Goal: Communication & Community: Answer question/provide support

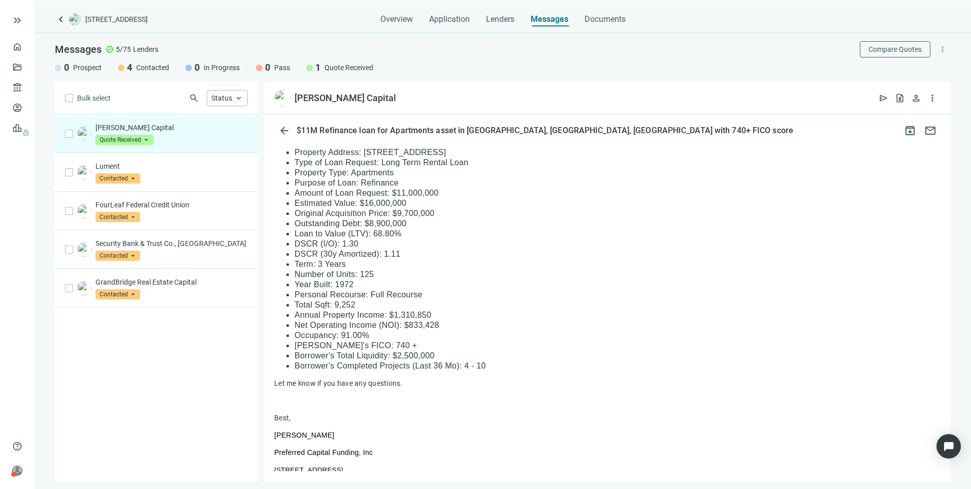
scroll to position [750, 0]
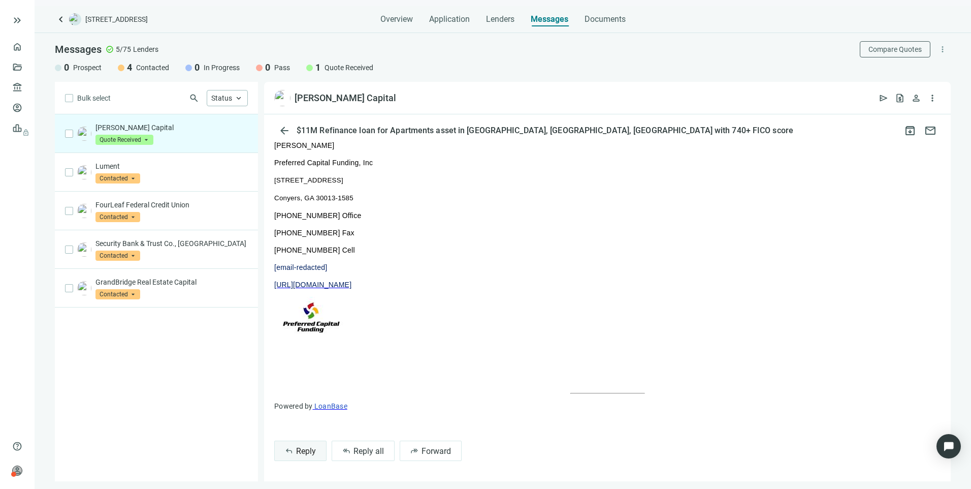
click at [306, 453] on span "Reply" at bounding box center [306, 451] width 20 height 10
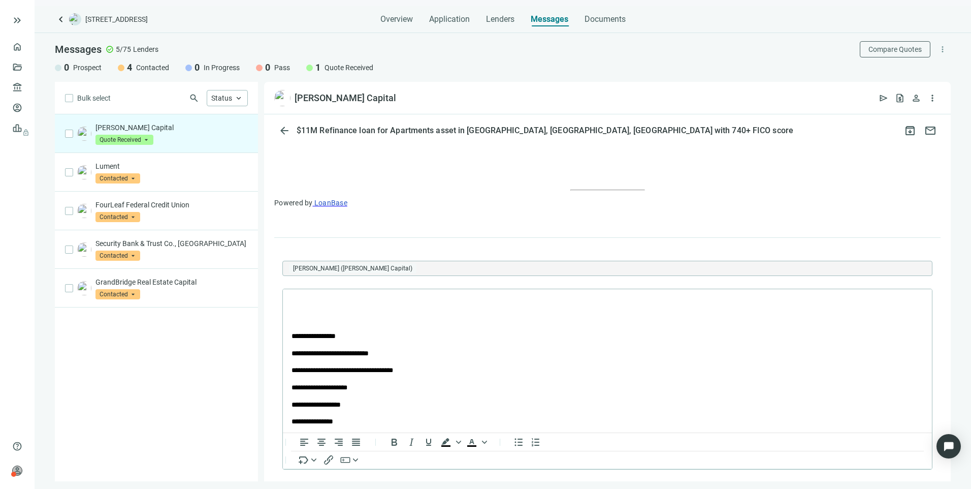
scroll to position [0, 0]
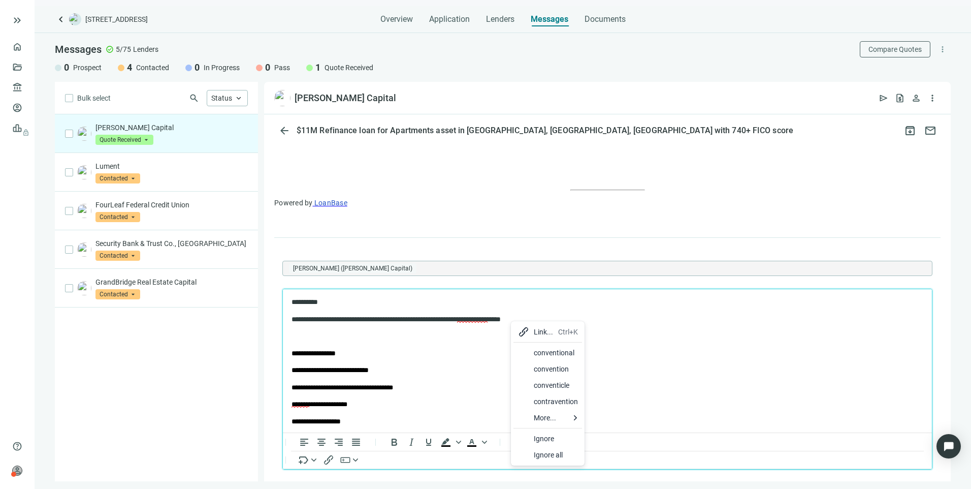
click at [552, 351] on div "conventional" at bounding box center [556, 352] width 44 height 12
click at [560, 316] on p "**********" at bounding box center [599, 319] width 614 height 10
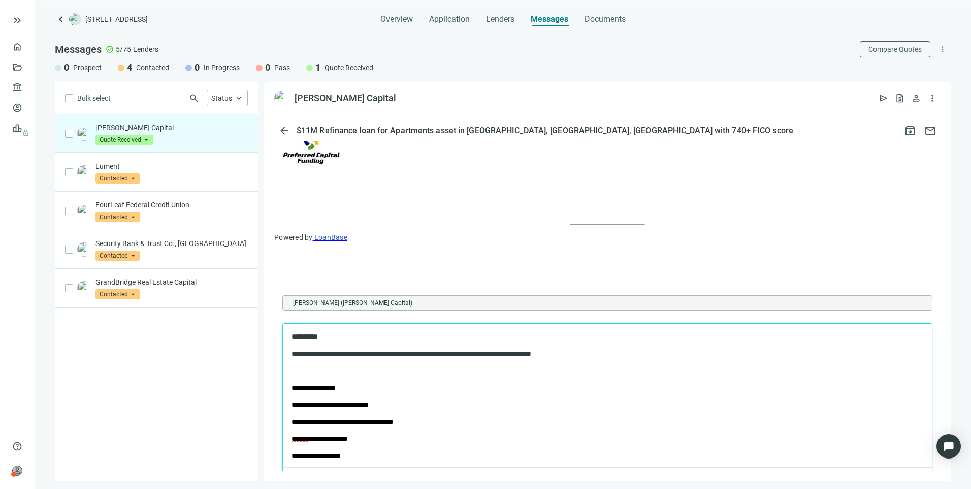
scroll to position [950, 0]
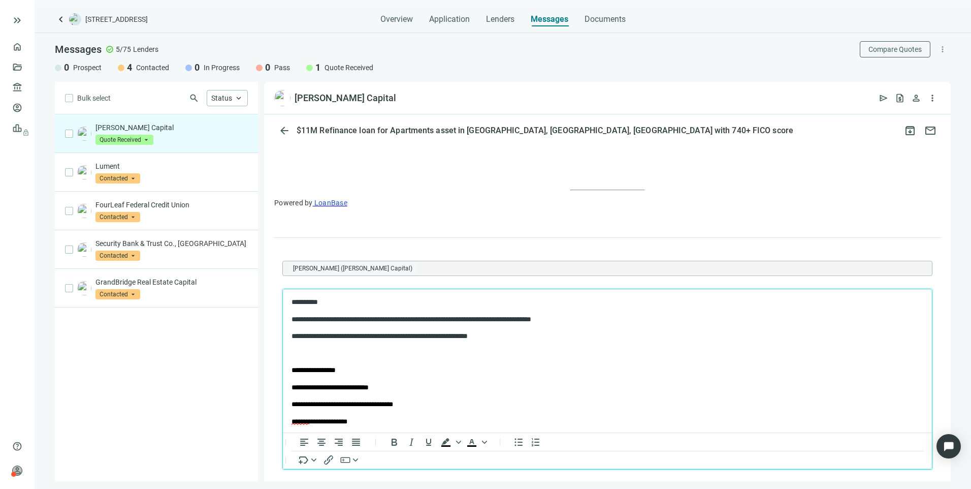
click at [331, 333] on p "**********" at bounding box center [599, 336] width 614 height 10
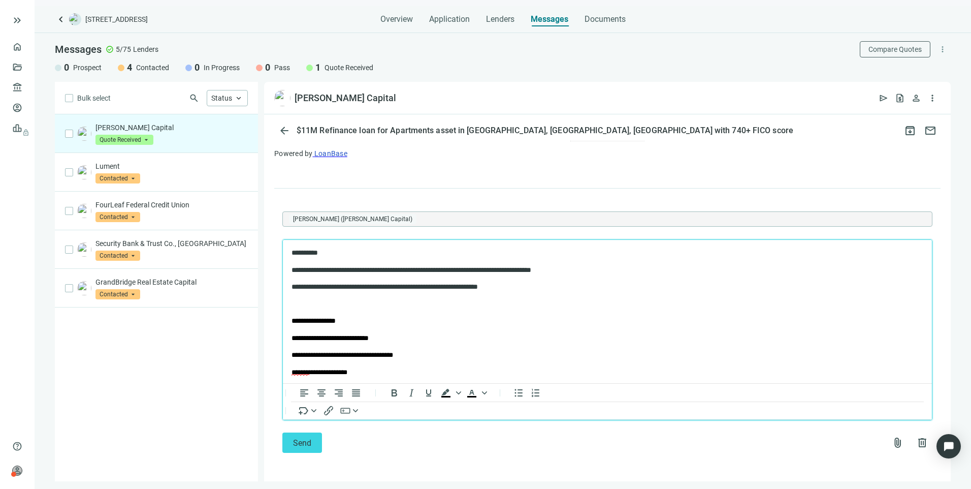
scroll to position [1003, 0]
click at [315, 442] on button "Send" at bounding box center [302, 442] width 40 height 20
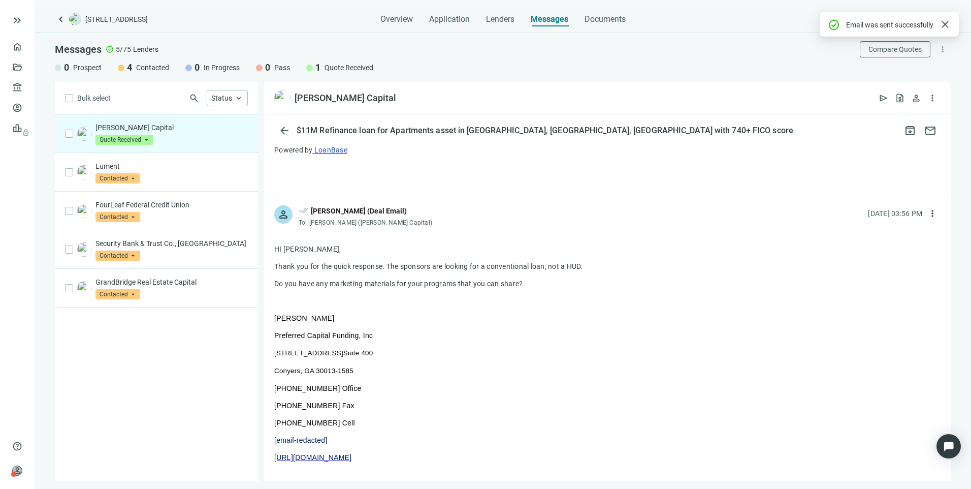
click at [136, 139] on span "Quote Received" at bounding box center [124, 140] width 58 height 10
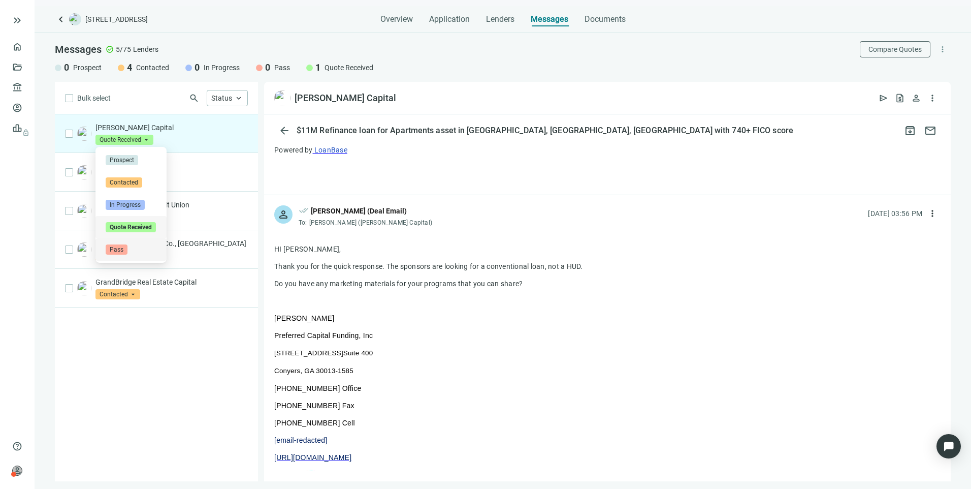
click at [117, 251] on span "Pass" at bounding box center [117, 249] width 22 height 10
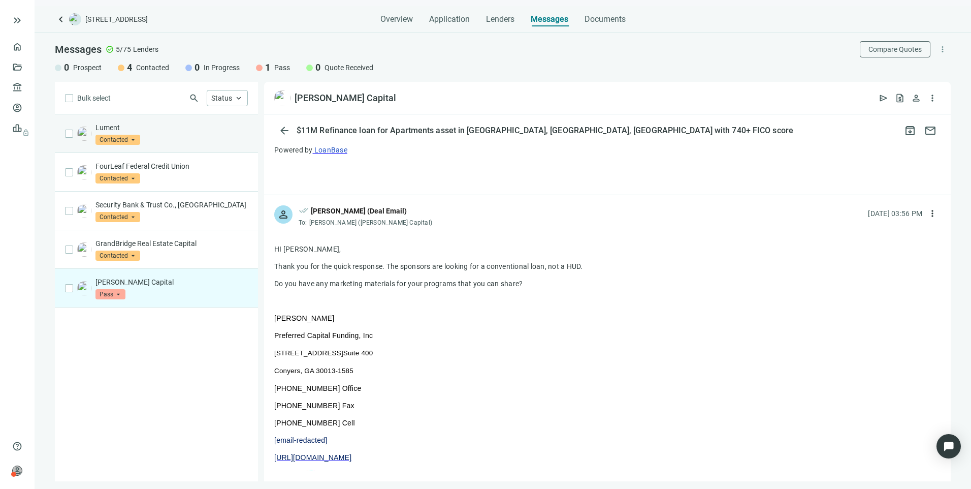
click at [133, 139] on span "Contacted" at bounding box center [117, 140] width 45 height 10
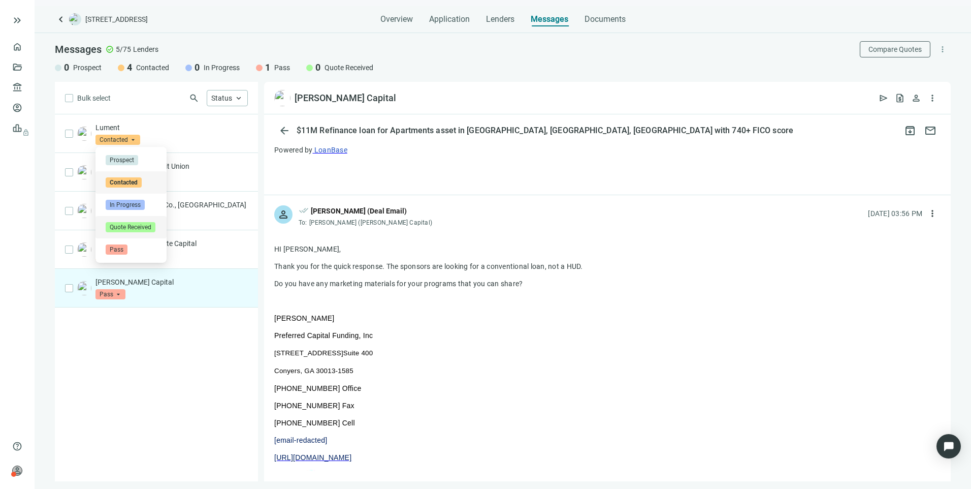
click at [202, 450] on div "Lument Contacted arrow_drop_down in_progress quote_received pass Prospect Conta…" at bounding box center [156, 297] width 203 height 367
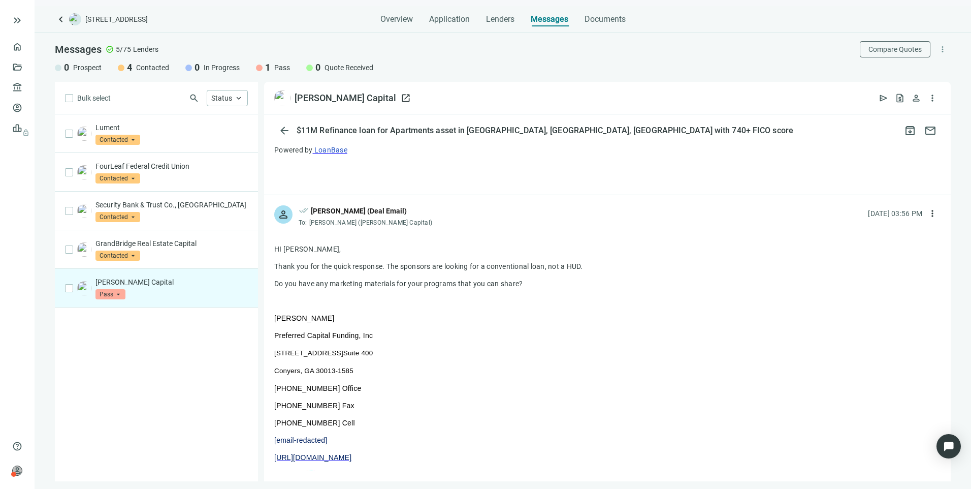
click at [401, 98] on span "open_in_new" at bounding box center [406, 98] width 10 height 10
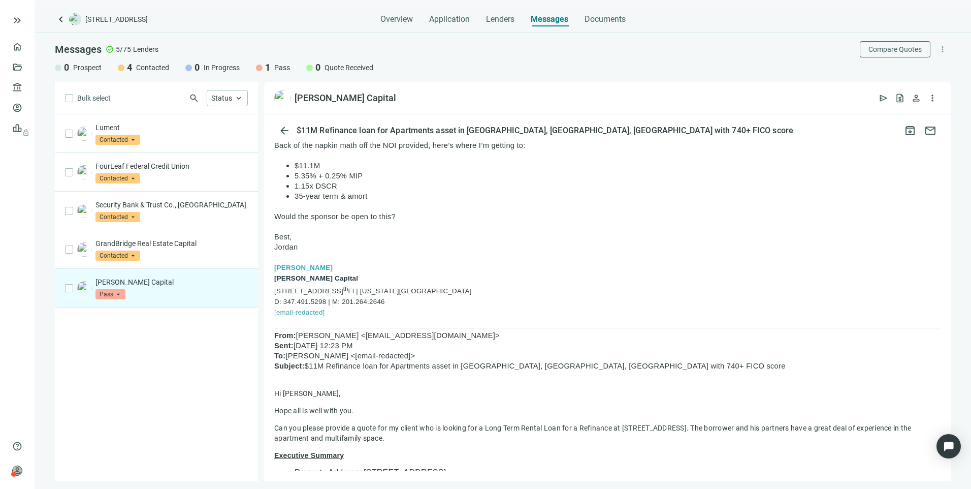
scroll to position [38, 0]
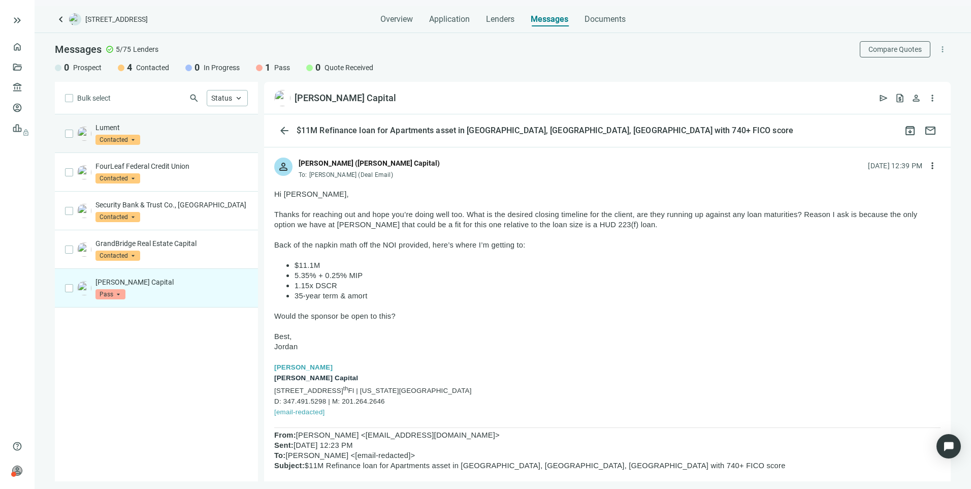
click at [108, 142] on span "Contacted" at bounding box center [117, 140] width 45 height 10
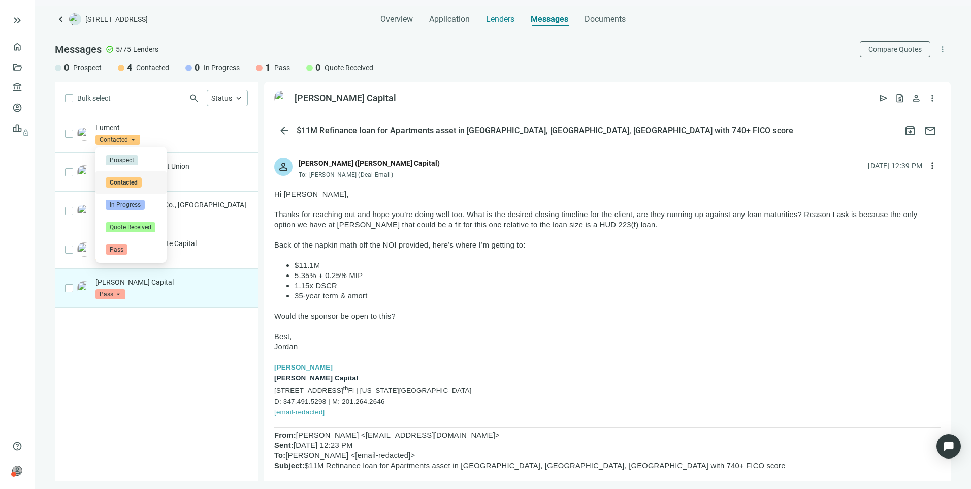
click at [492, 24] on div "Lenders" at bounding box center [500, 16] width 28 height 20
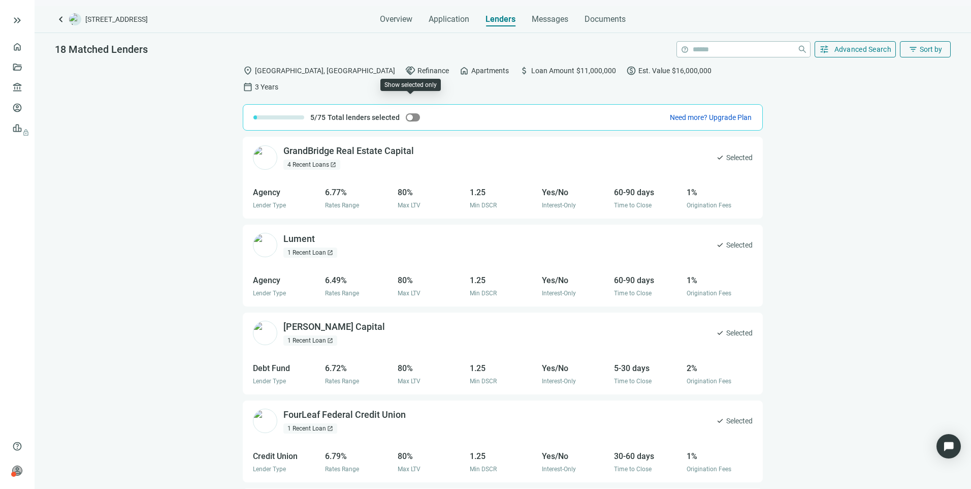
click at [409, 114] on div "button" at bounding box center [410, 117] width 6 height 6
click at [414, 114] on div "button" at bounding box center [416, 117] width 6 height 6
click at [414, 113] on span "button" at bounding box center [413, 117] width 14 height 8
click at [414, 114] on div "button" at bounding box center [416, 117] width 6 height 6
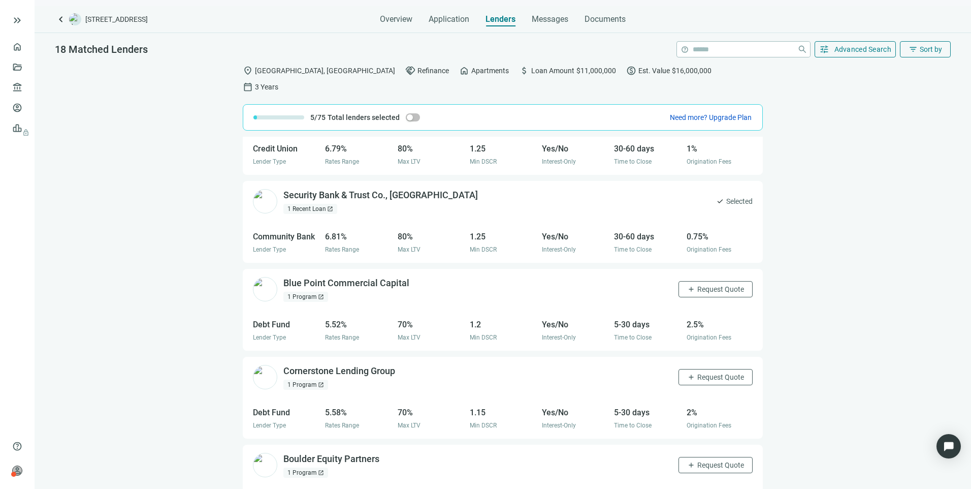
scroll to position [294, 0]
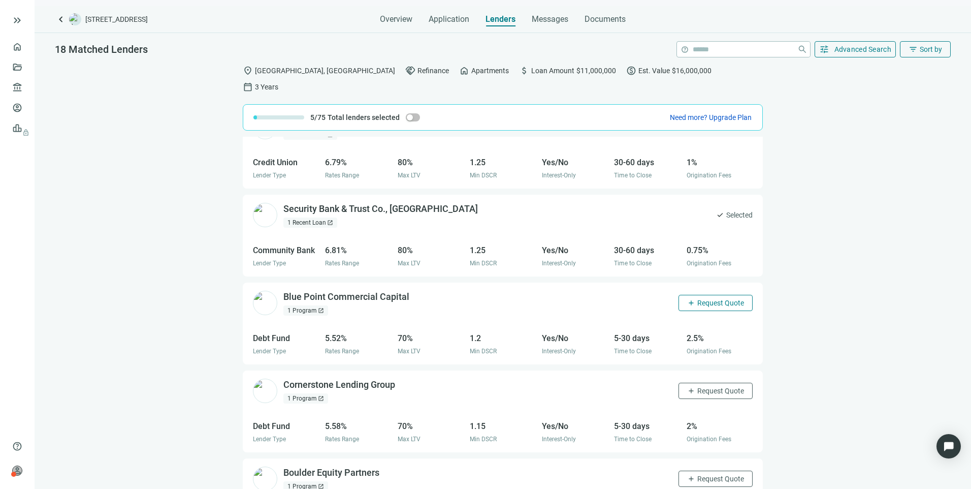
click at [679, 295] on button "add Request Quote" at bounding box center [716, 303] width 74 height 16
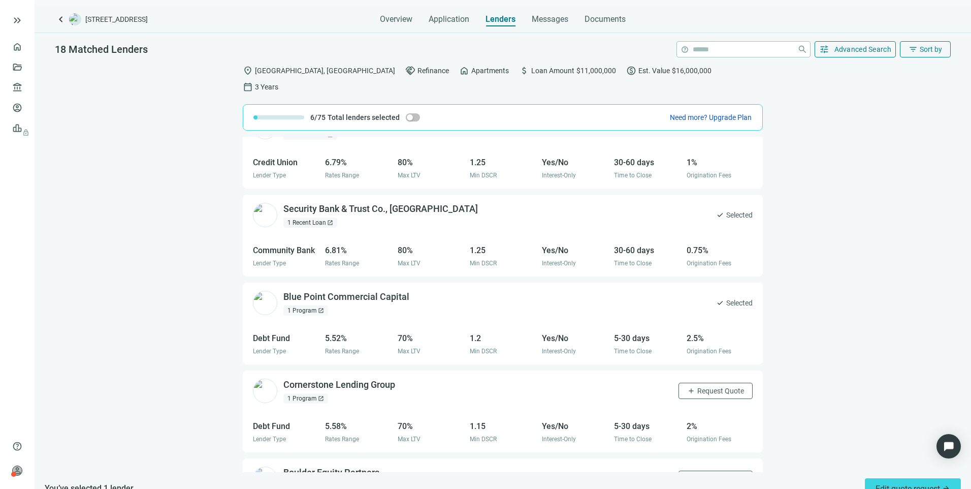
scroll to position [344, 0]
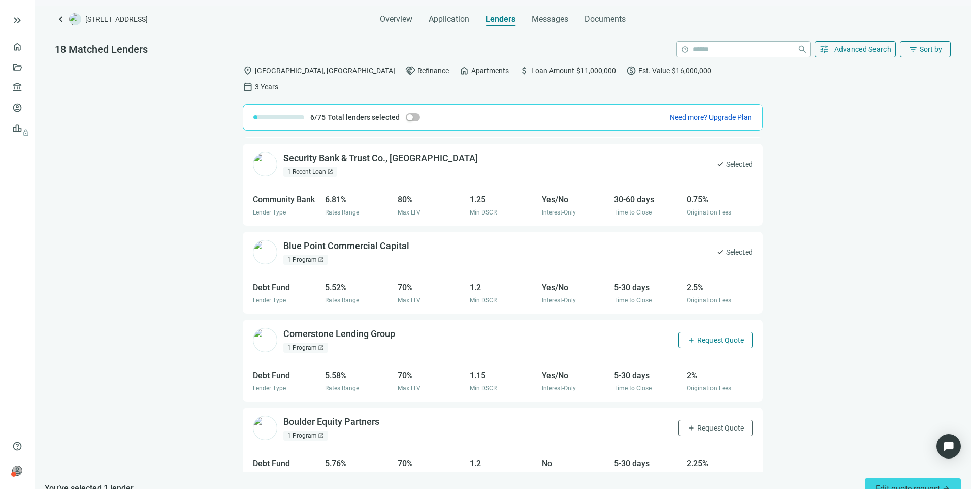
click at [687, 336] on span "add" at bounding box center [691, 340] width 8 height 8
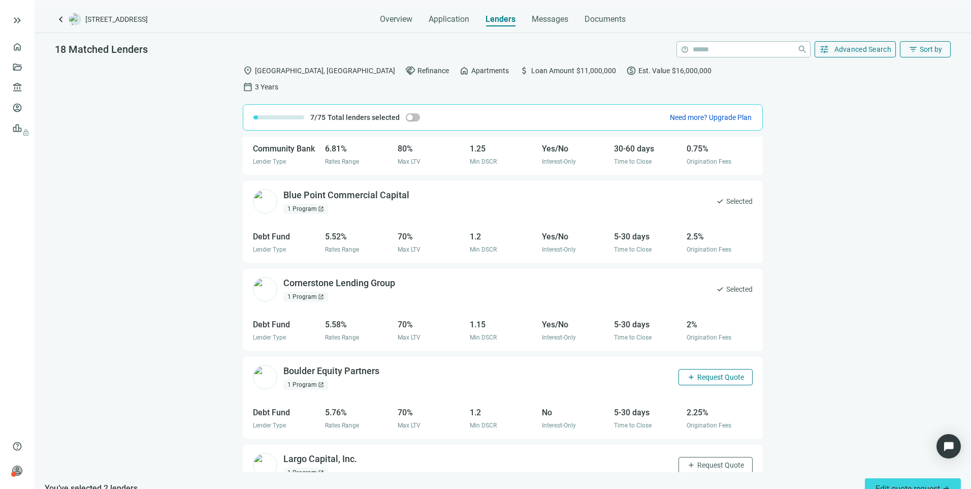
click at [697, 373] on span "Request Quote" at bounding box center [720, 377] width 47 height 8
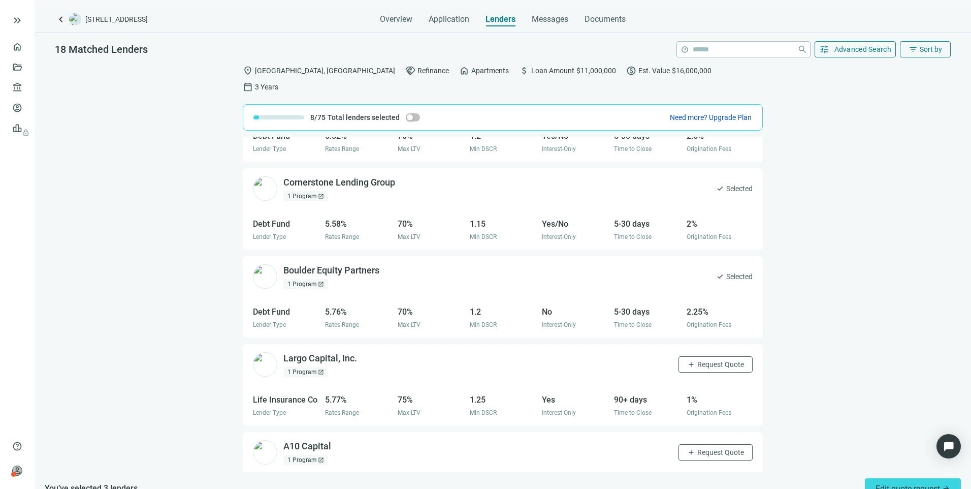
scroll to position [497, 0]
click at [699, 359] on span "Request Quote" at bounding box center [720, 363] width 47 height 8
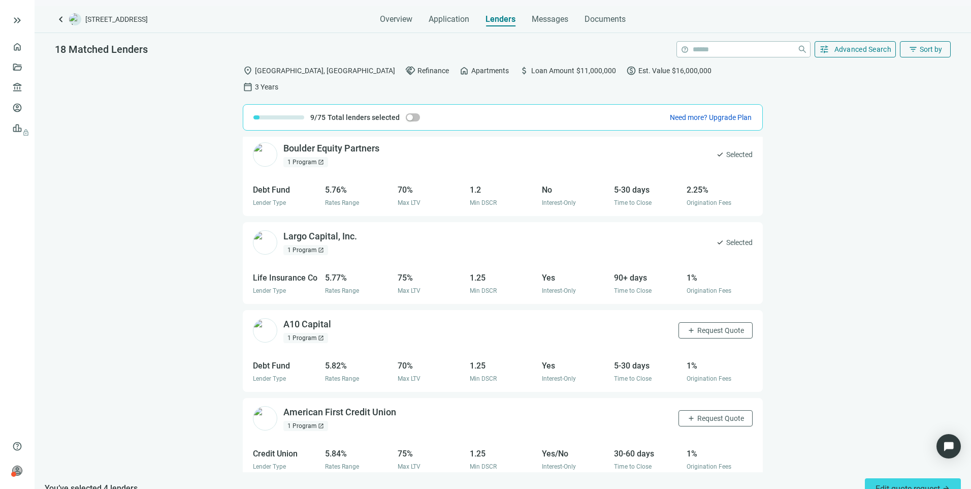
scroll to position [649, 0]
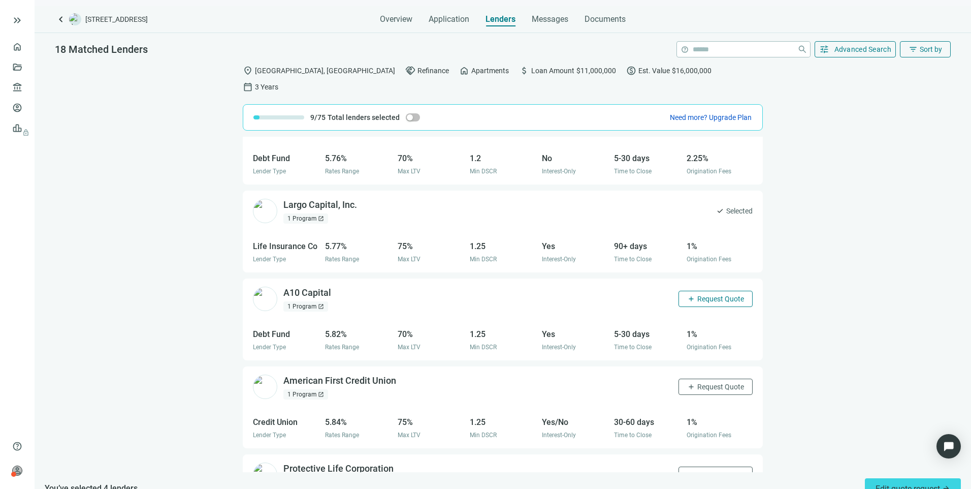
click at [687, 295] on span "add" at bounding box center [691, 299] width 8 height 8
click at [697, 383] on span "Request Quote" at bounding box center [720, 387] width 47 height 8
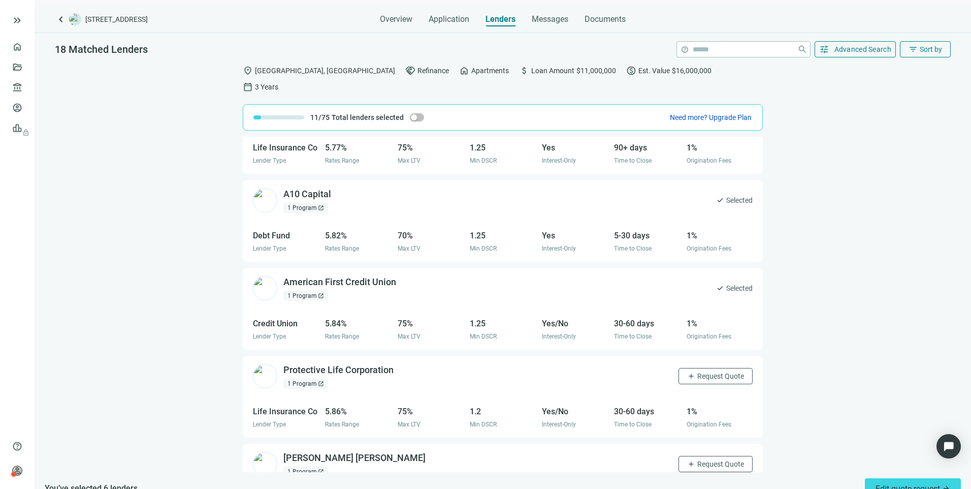
scroll to position [751, 0]
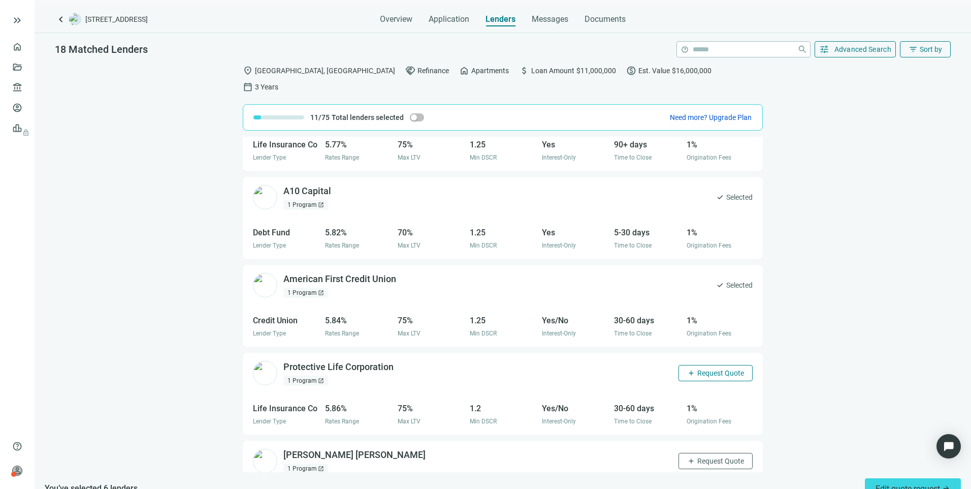
click at [687, 365] on button "add Request Quote" at bounding box center [716, 373] width 74 height 16
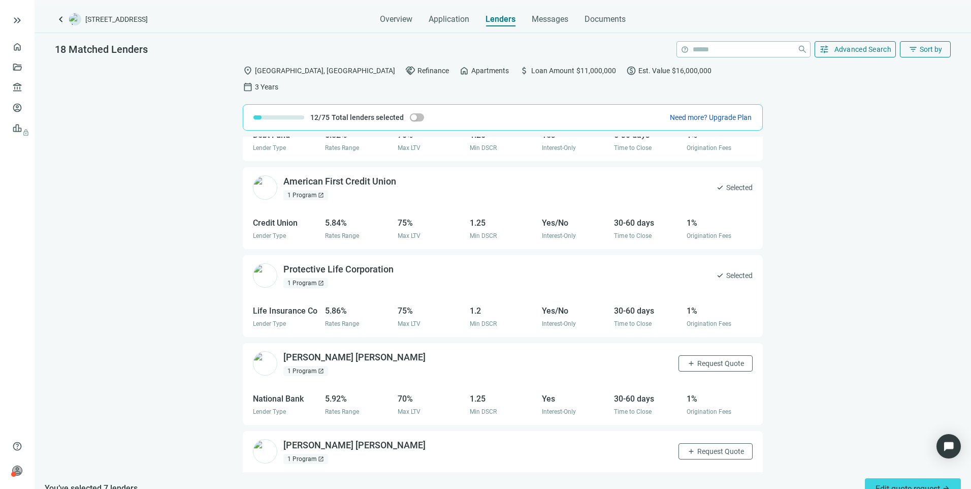
scroll to position [864, 0]
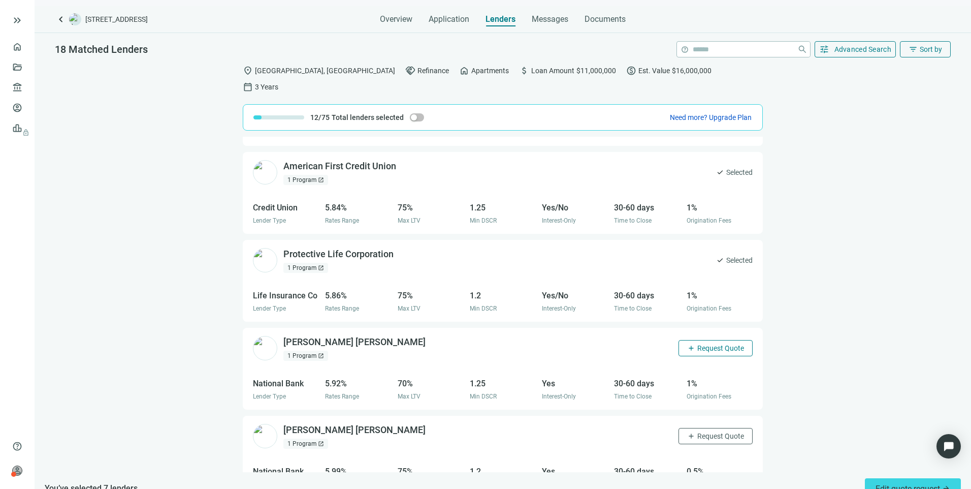
click at [699, 340] on button "add Request Quote" at bounding box center [716, 348] width 74 height 16
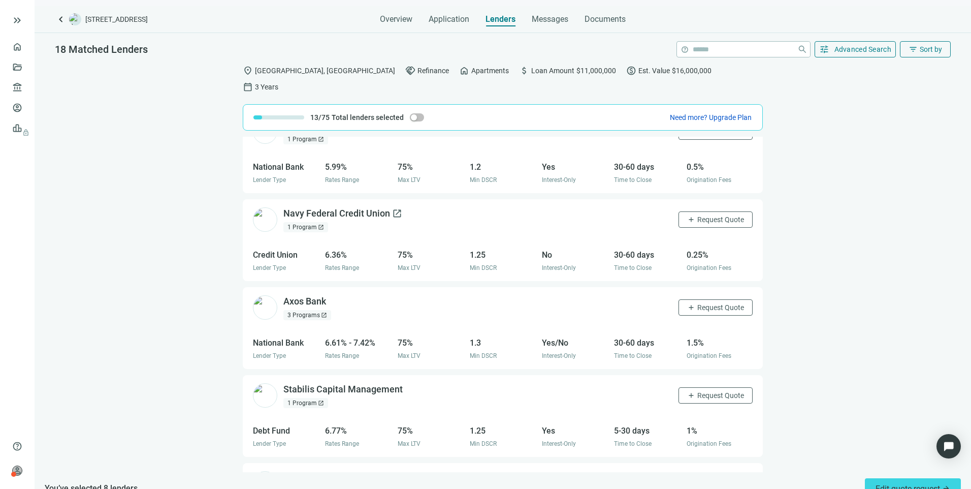
scroll to position [1168, 0]
click at [306, 309] on div "3 Programs open_in_new" at bounding box center [307, 314] width 48 height 10
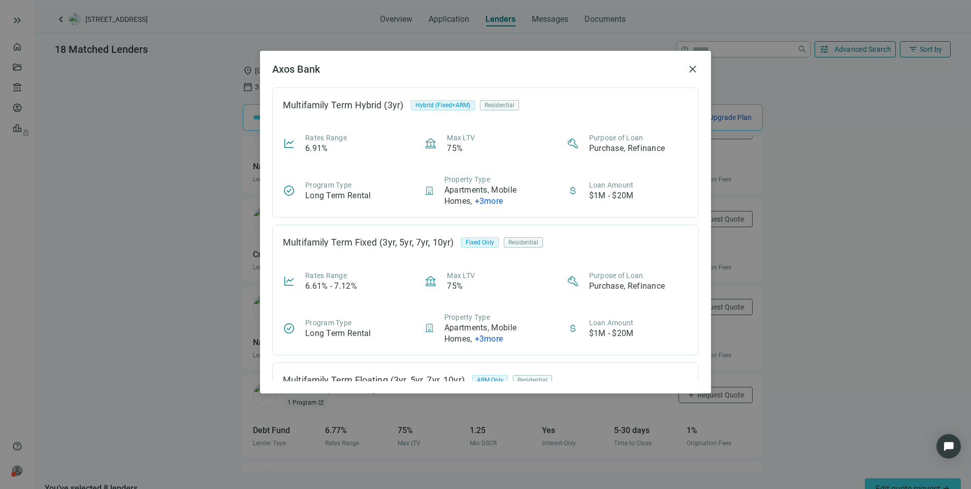
click at [682, 71] on h2 "Axos Bank" at bounding box center [477, 69] width 410 height 12
click at [690, 68] on span "close" at bounding box center [693, 69] width 12 height 12
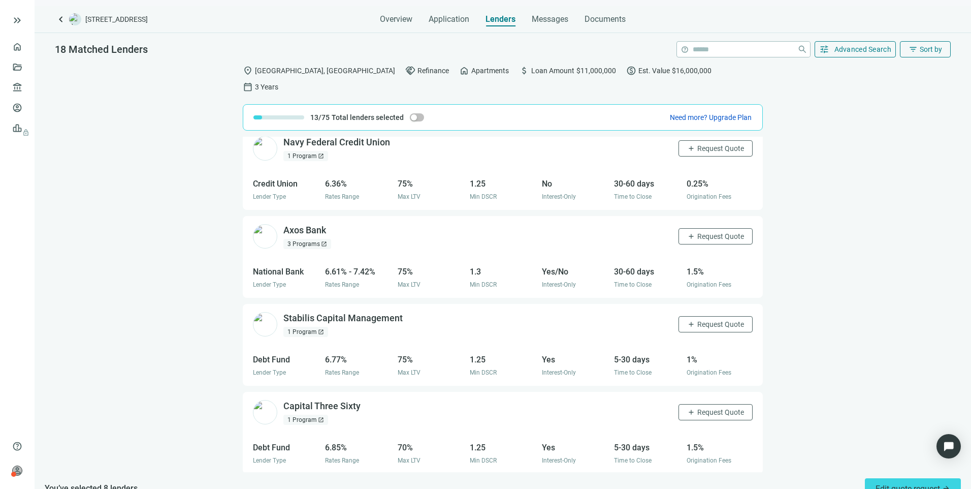
scroll to position [1240, 0]
click at [679, 227] on button "add Request Quote" at bounding box center [716, 235] width 74 height 16
click at [679, 314] on button "add Request Quote" at bounding box center [716, 322] width 74 height 16
click at [698, 406] on span "Request Quote" at bounding box center [720, 410] width 47 height 8
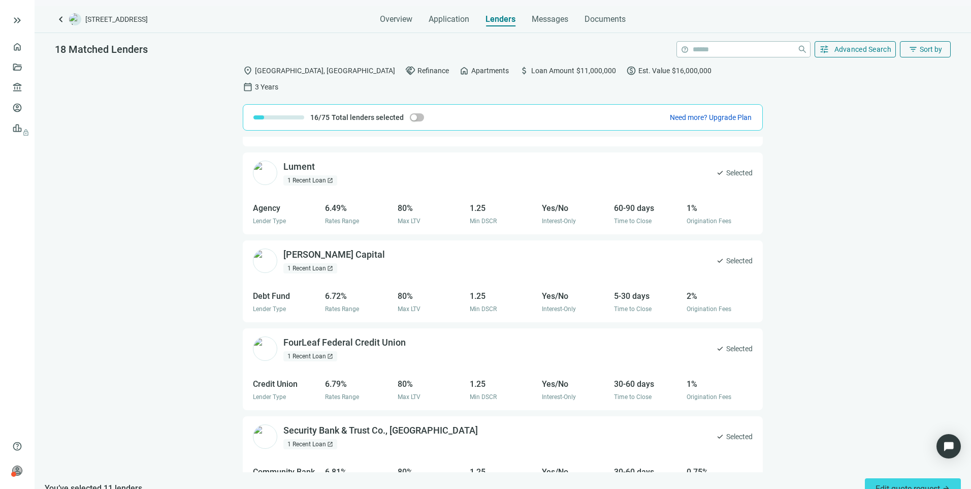
scroll to position [0, 0]
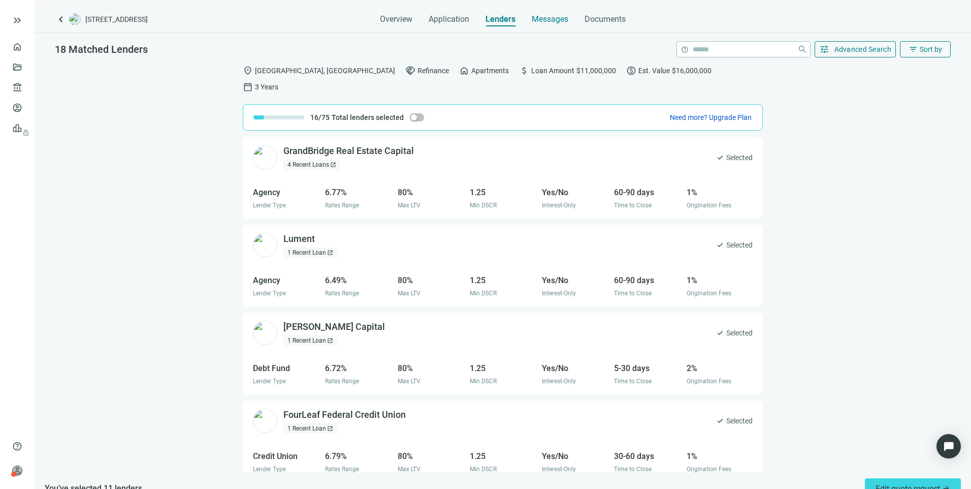
click at [556, 16] on span "Messages" at bounding box center [550, 19] width 37 height 10
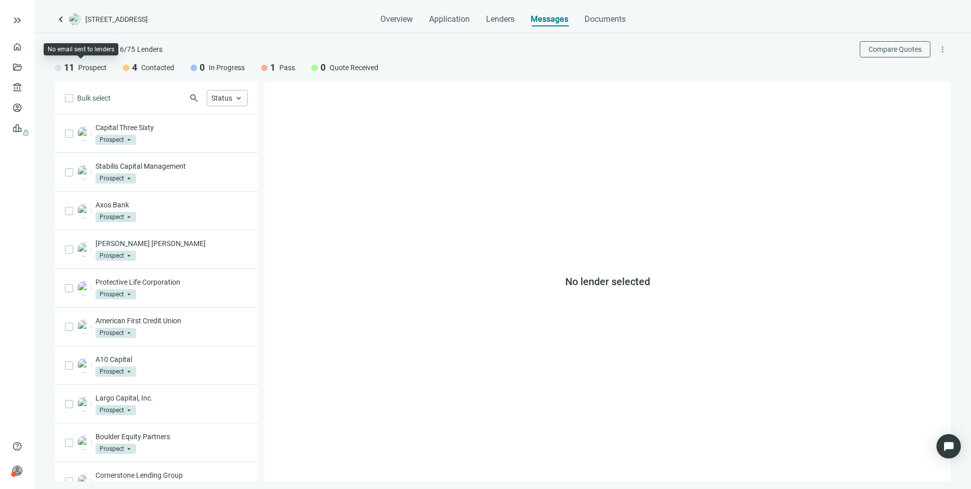
click at [60, 67] on div at bounding box center [58, 68] width 7 height 7
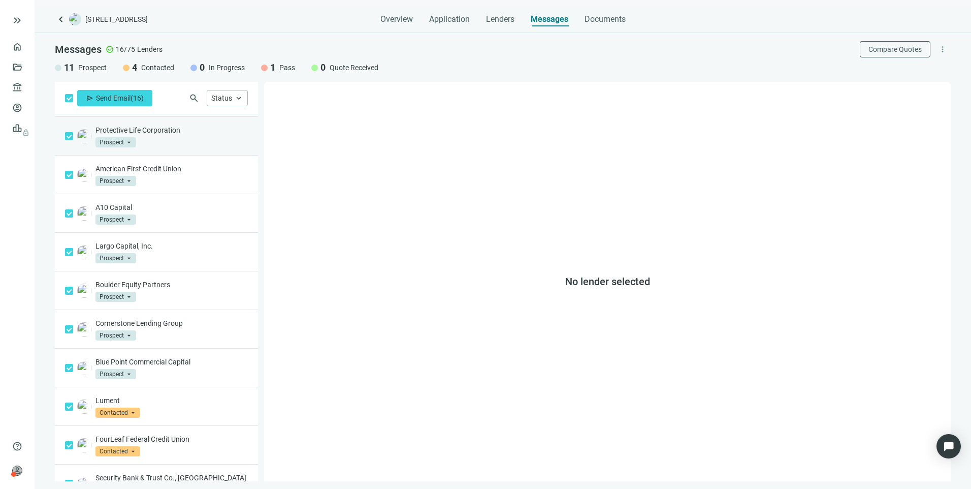
scroll to position [251, 0]
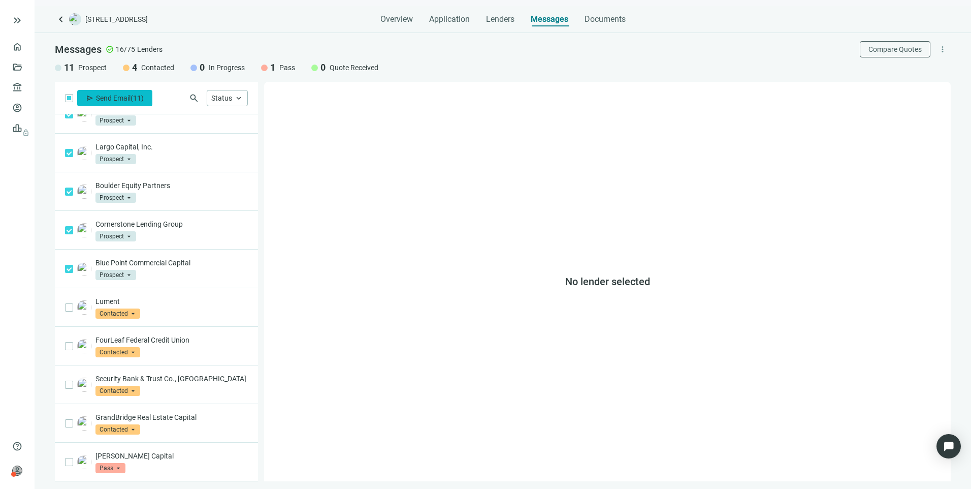
click at [120, 95] on span "Send Email" at bounding box center [113, 98] width 35 height 8
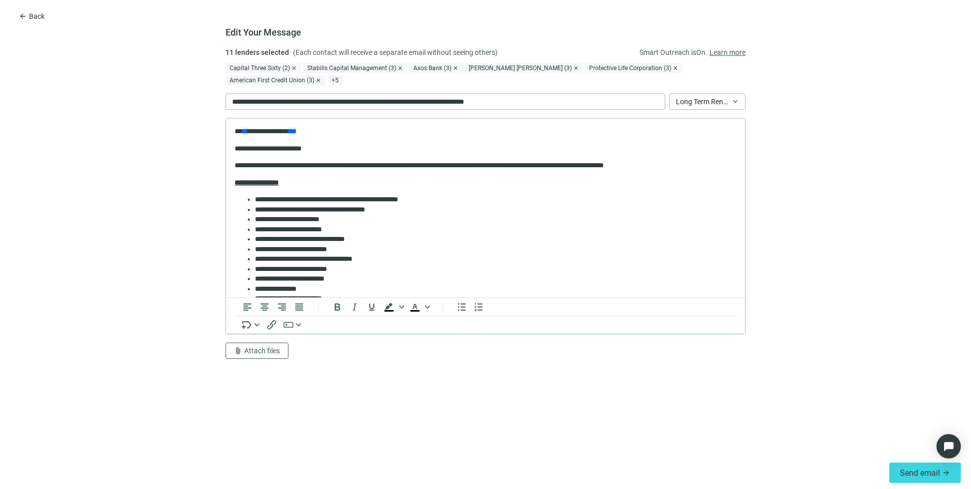
scroll to position [0, 0]
click at [253, 66] on div "Capital Three Sixty (2)" at bounding box center [264, 68] width 76 height 10
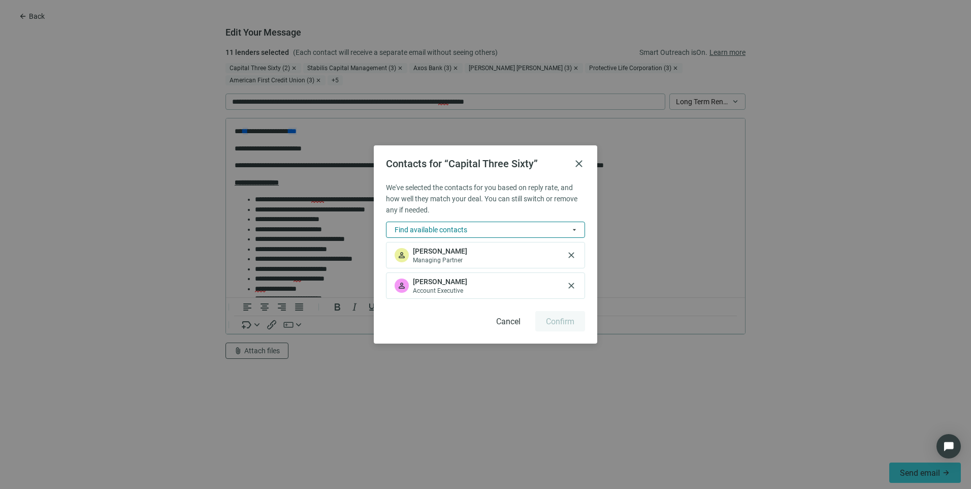
click at [460, 230] on span "Find available contacts" at bounding box center [431, 230] width 73 height 8
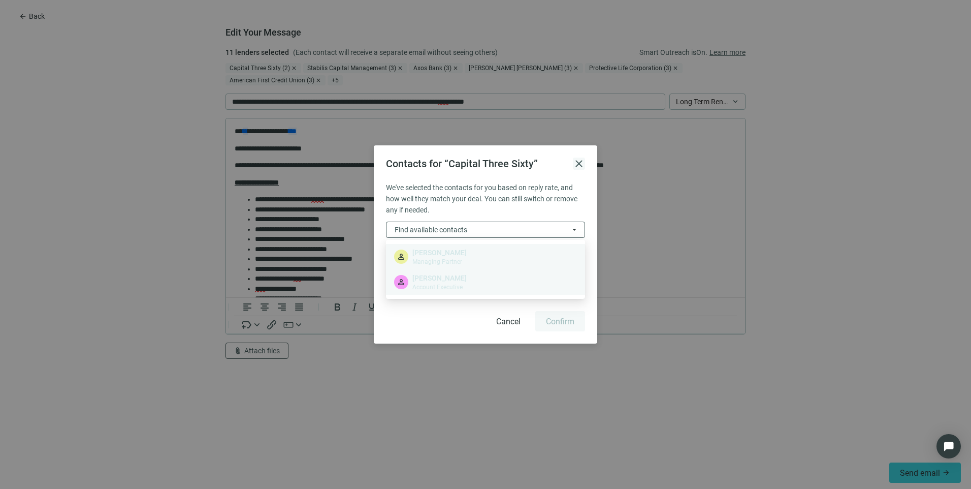
click at [578, 162] on span "close" at bounding box center [579, 163] width 12 height 12
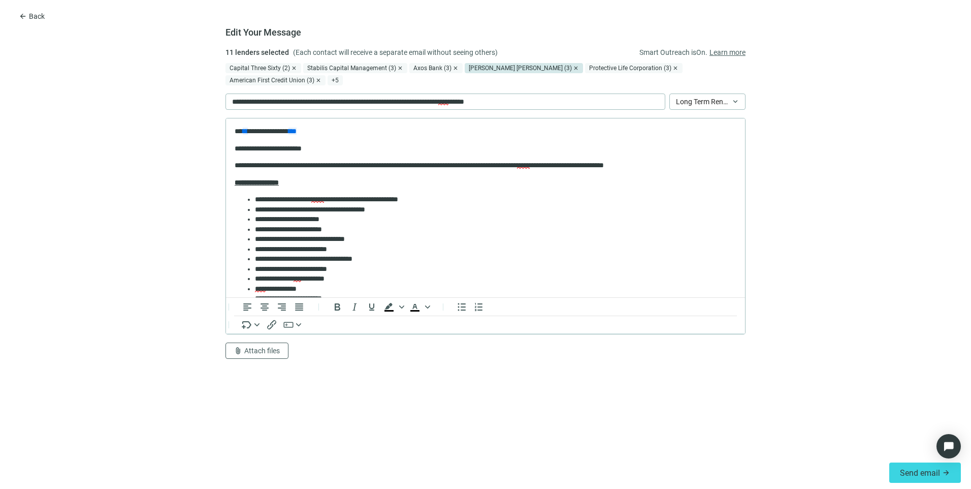
click at [501, 68] on div "Morgan Stanley (3)" at bounding box center [524, 68] width 118 height 10
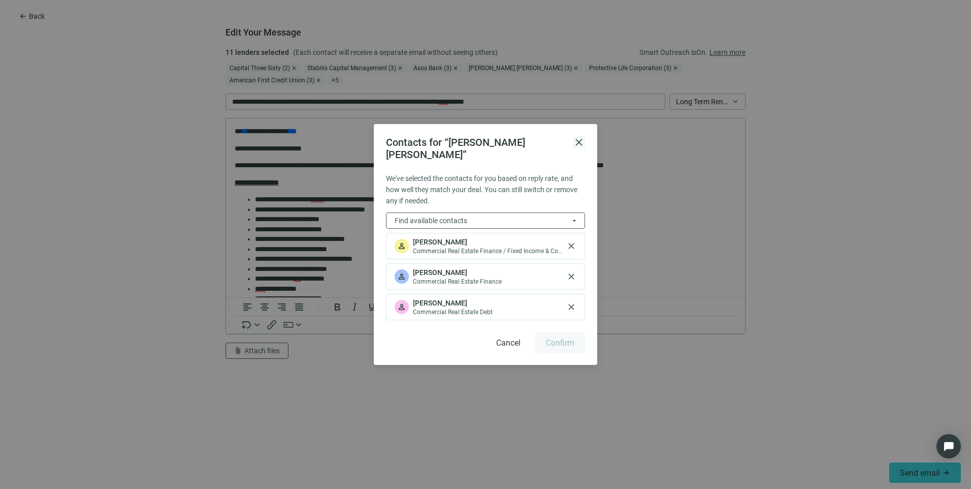
click at [580, 148] on span "close" at bounding box center [579, 142] width 12 height 12
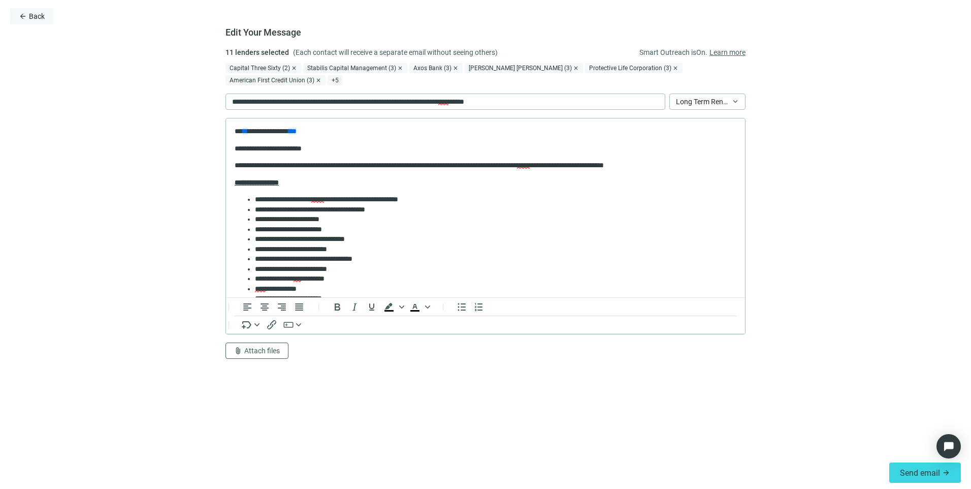
click at [27, 18] on button "arrow_back Back" at bounding box center [31, 16] width 43 height 16
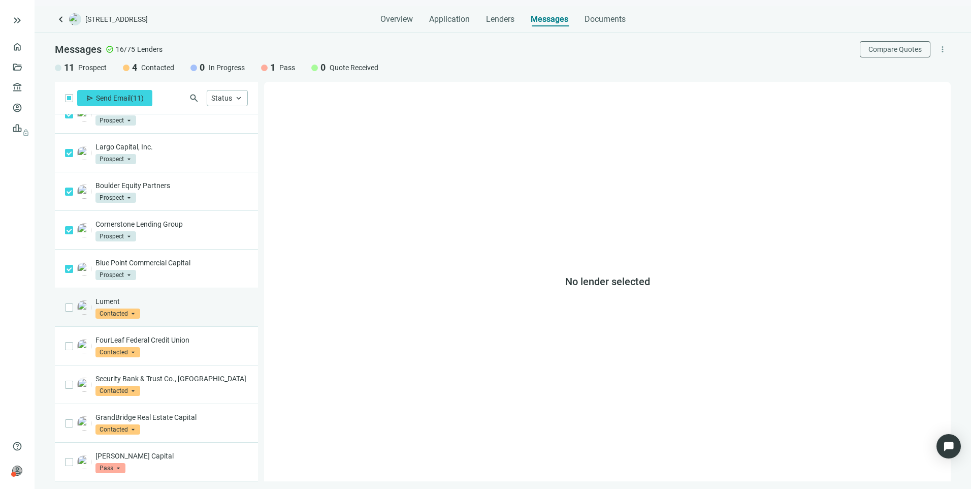
click at [113, 303] on p "Lument" at bounding box center [171, 301] width 152 height 10
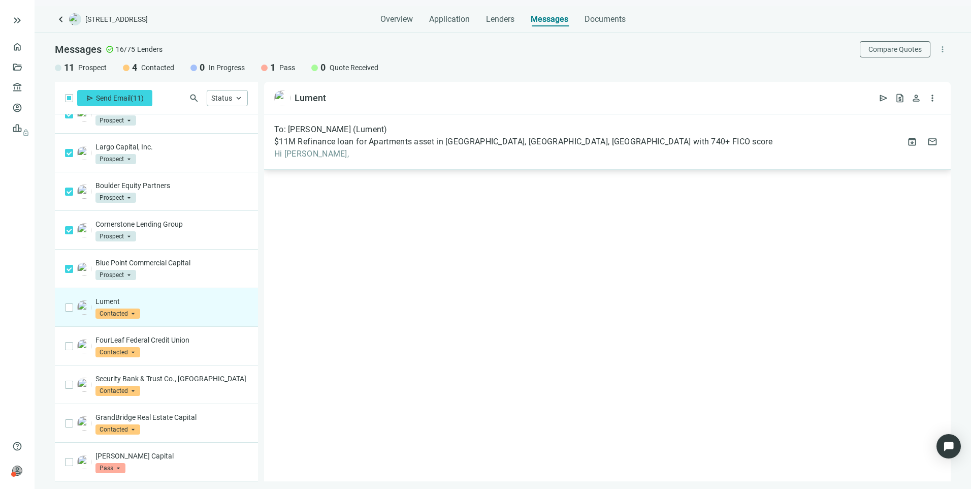
click at [390, 150] on span "Hi David," at bounding box center [523, 154] width 498 height 10
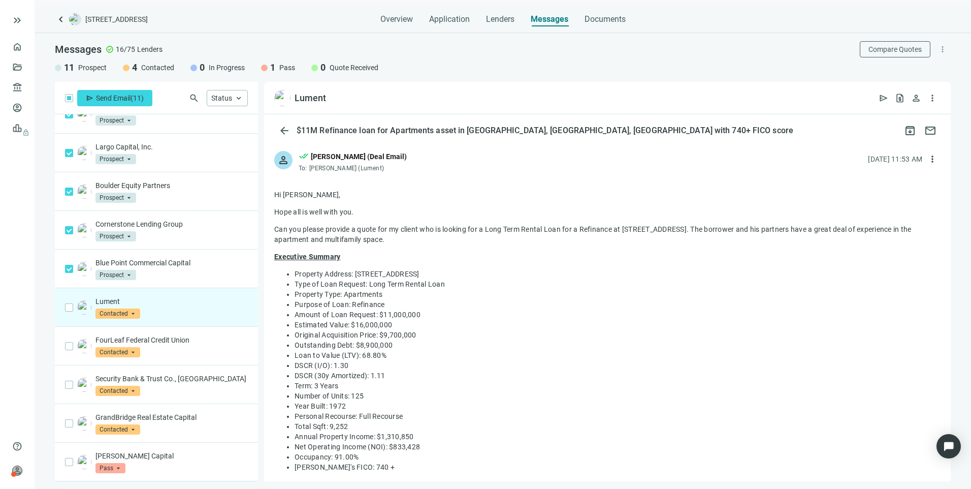
drag, startPoint x: 763, startPoint y: 228, endPoint x: 816, endPoint y: 237, distance: 54.1
click at [816, 237] on p "Can you please provide a quote for my client who is looking for a Long Term Ren…" at bounding box center [607, 234] width 666 height 20
drag, startPoint x: 816, startPoint y: 237, endPoint x: 807, endPoint y: 228, distance: 12.9
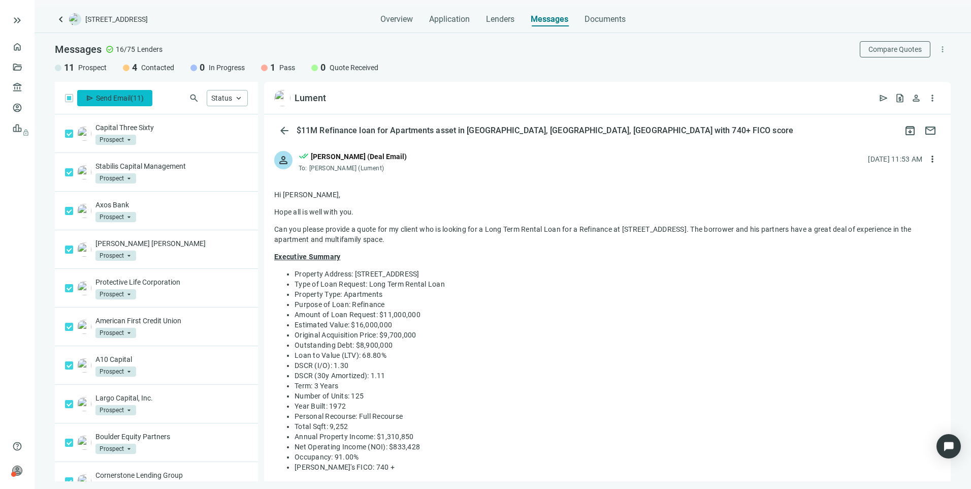
click at [97, 104] on button "send Send Email ( 11 )" at bounding box center [114, 98] width 75 height 16
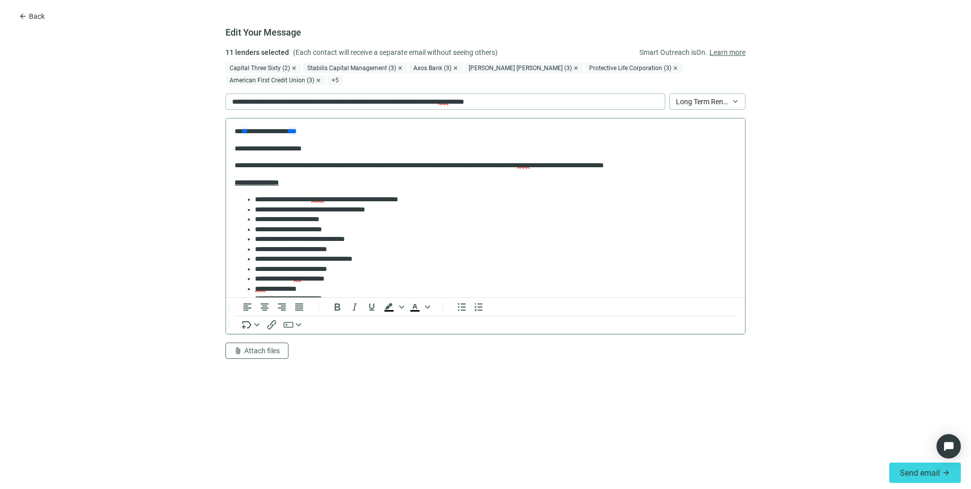
click at [717, 165] on p "**********" at bounding box center [482, 166] width 494 height 10
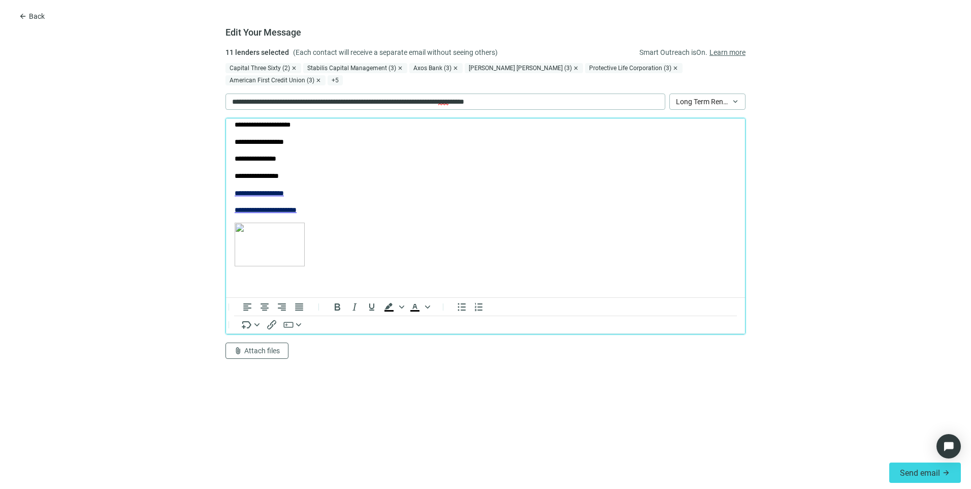
scroll to position [431, 0]
click at [261, 346] on span "Attach files" at bounding box center [262, 350] width 36 height 8
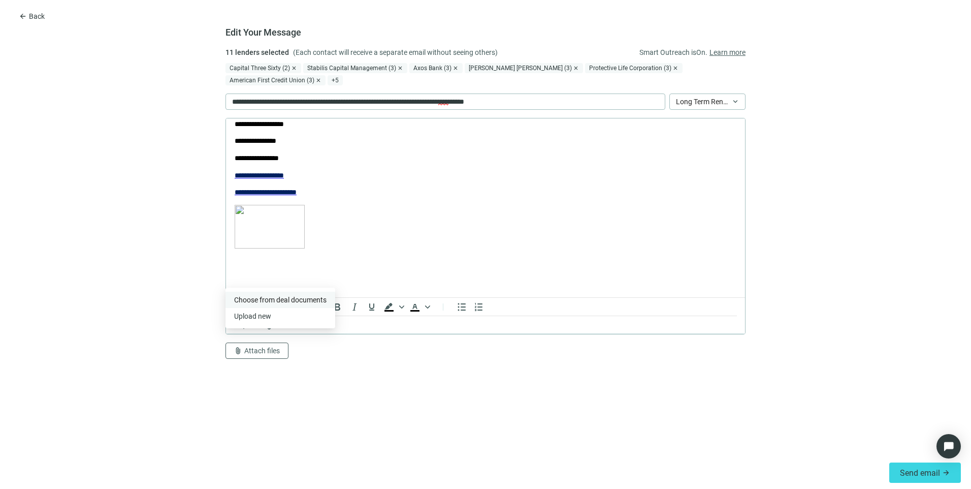
click at [259, 299] on span "Сhoose from deal documents" at bounding box center [280, 300] width 92 height 8
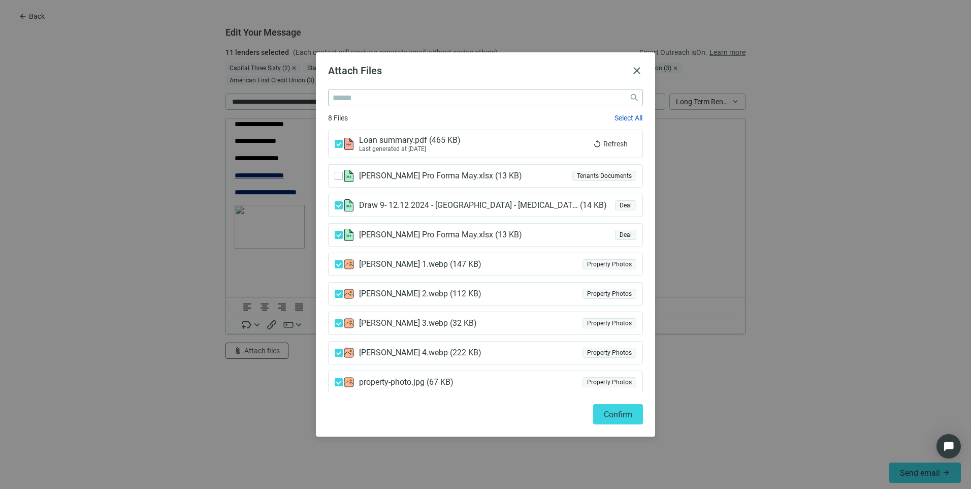
scroll to position [2, 0]
click at [610, 410] on span "Confirm" at bounding box center [618, 414] width 28 height 10
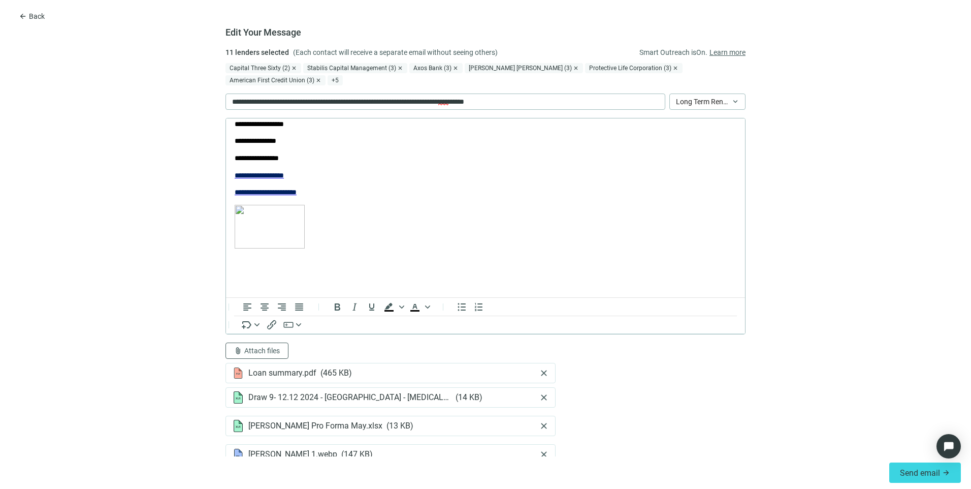
click at [725, 53] on link "Learn more" at bounding box center [728, 52] width 36 height 11
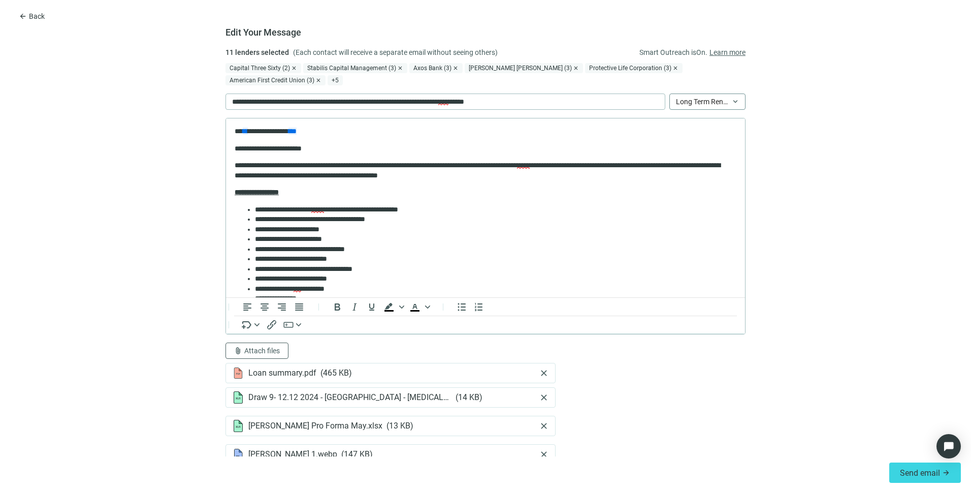
click at [723, 94] on span "Long Term Rental Loan - Purchase/Refinance" at bounding box center [707, 101] width 63 height 15
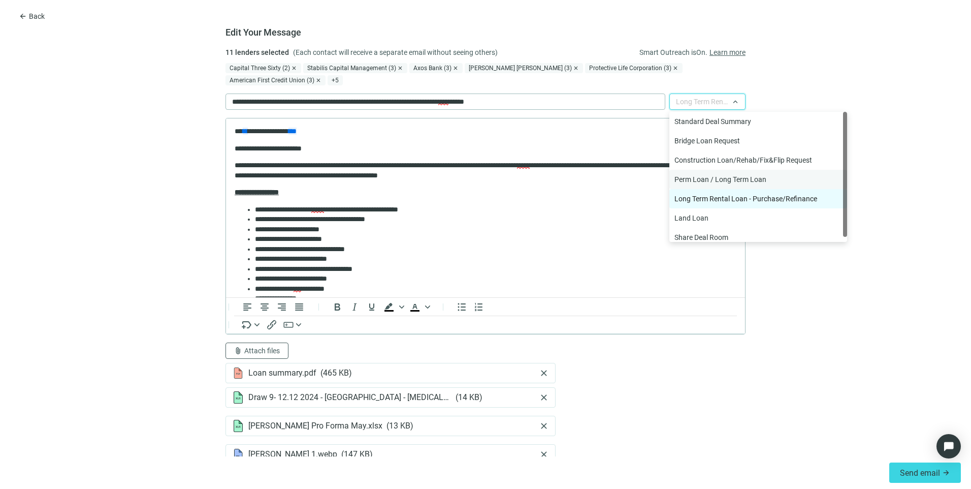
click at [714, 174] on div "Perm Loan / Long Term Loan" at bounding box center [759, 179] width 168 height 11
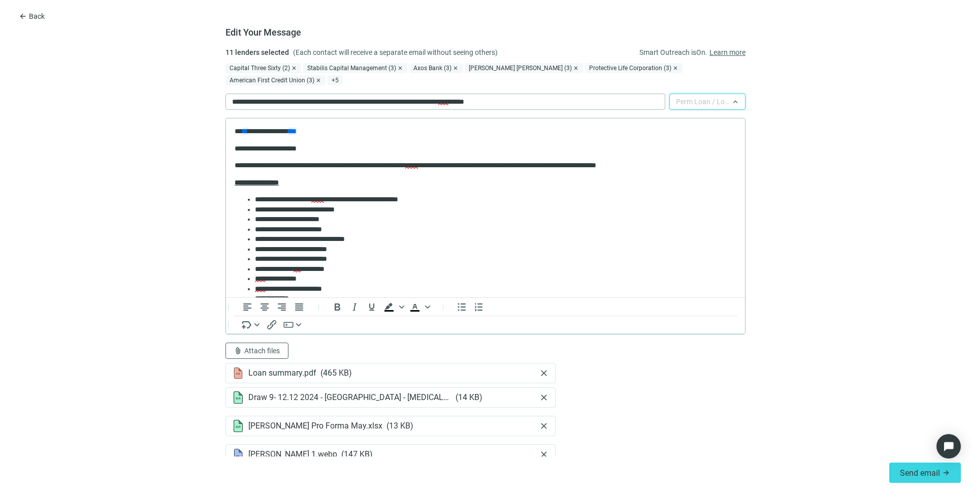
click at [714, 94] on span "Perm Loan / Long Term Loan" at bounding box center [707, 101] width 63 height 15
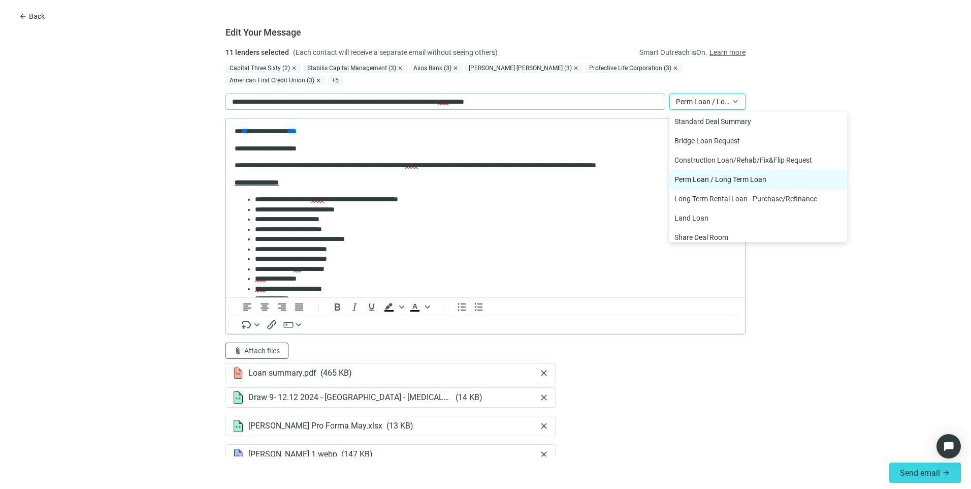
click at [785, 83] on form "**********" at bounding box center [485, 251] width 971 height 409
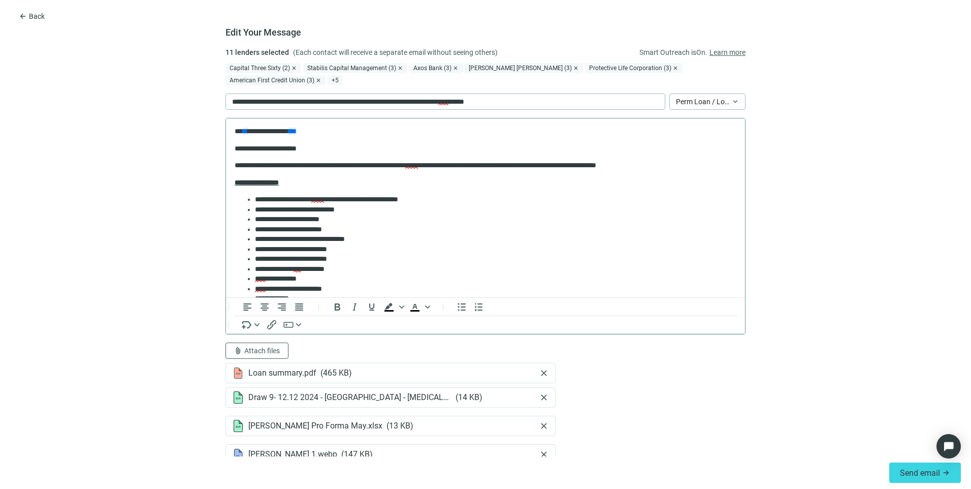
click at [568, 165] on p "**********" at bounding box center [482, 166] width 494 height 10
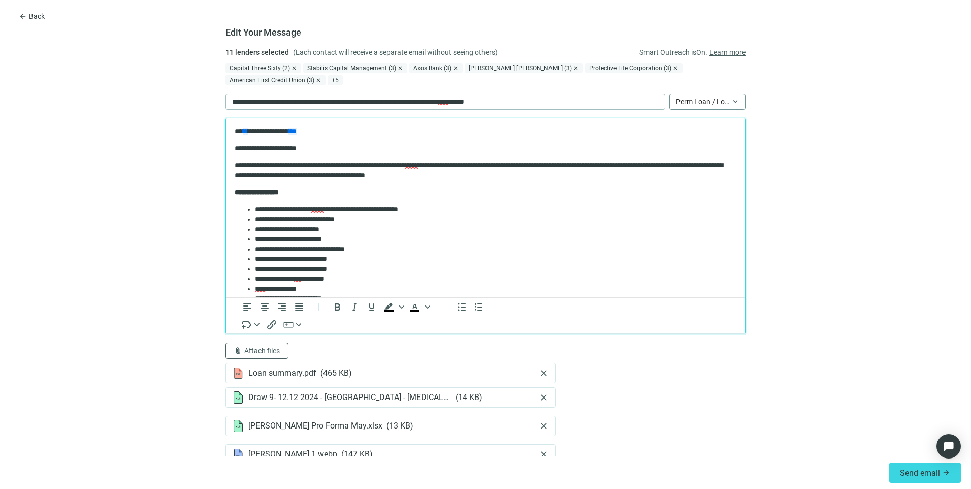
click at [688, 94] on span "Perm Loan / Long Term Loan" at bounding box center [707, 101] width 63 height 15
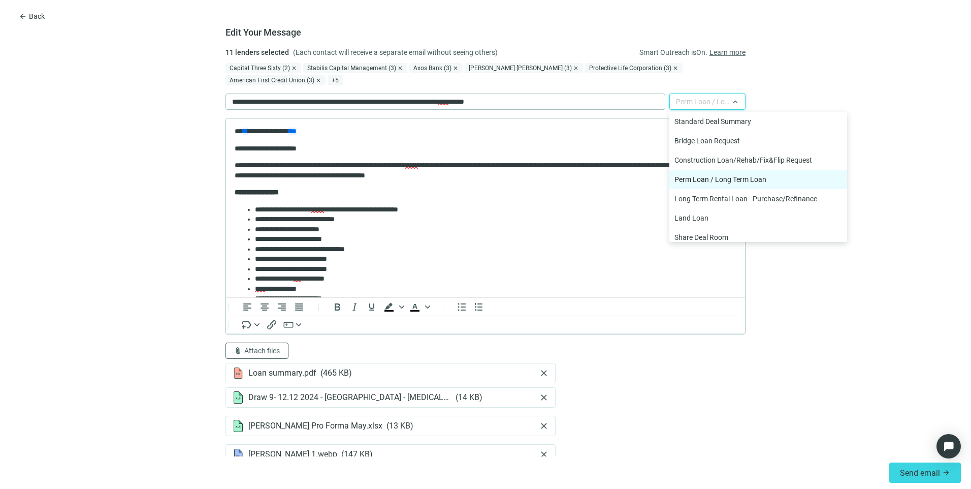
click at [832, 76] on form "**********" at bounding box center [485, 251] width 971 height 409
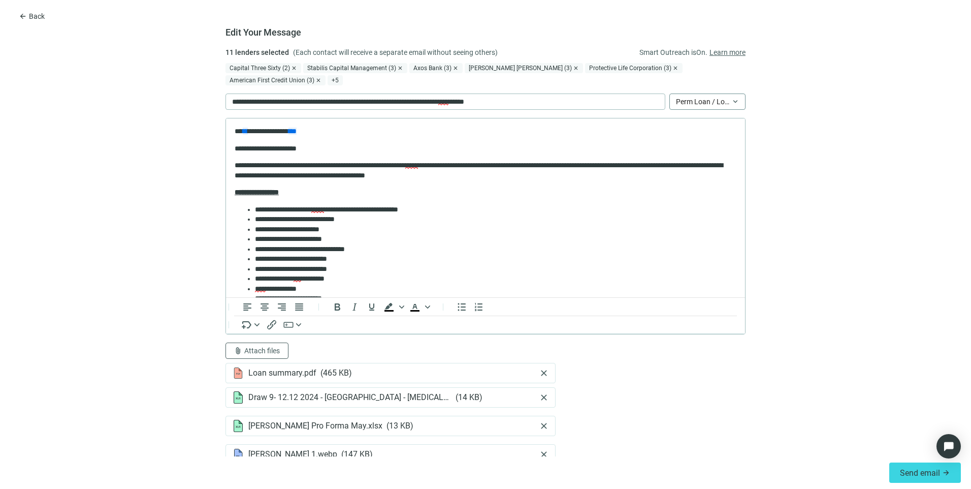
click at [709, 94] on span "Perm Loan / Long Term Loan" at bounding box center [707, 101] width 63 height 15
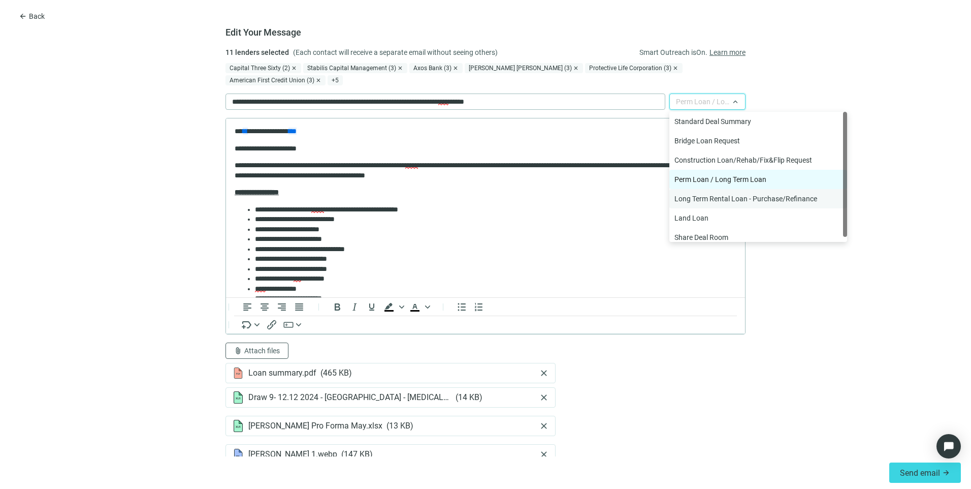
click at [713, 193] on div "Long Term Rental Loan - Purchase/Refinance" at bounding box center [759, 198] width 168 height 11
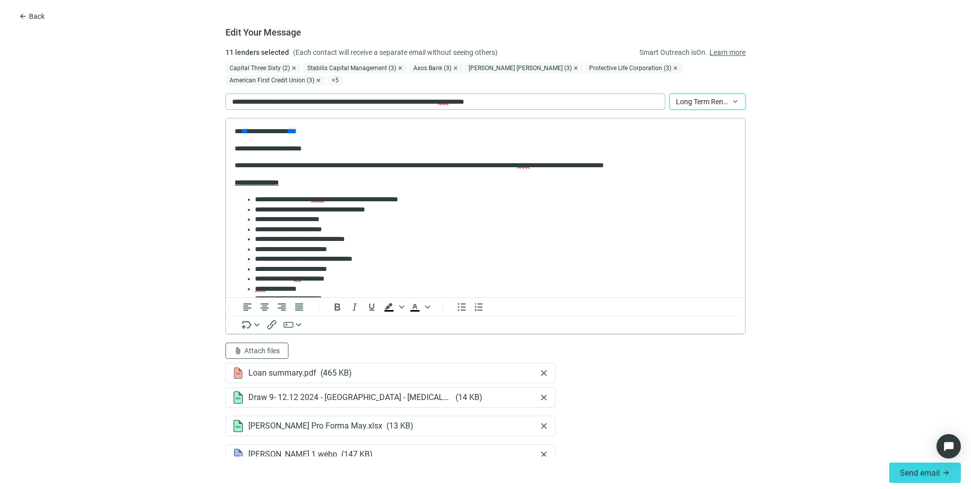
click at [706, 94] on span "Long Term Rental Loan - Purchase/Refinance" at bounding box center [707, 101] width 63 height 15
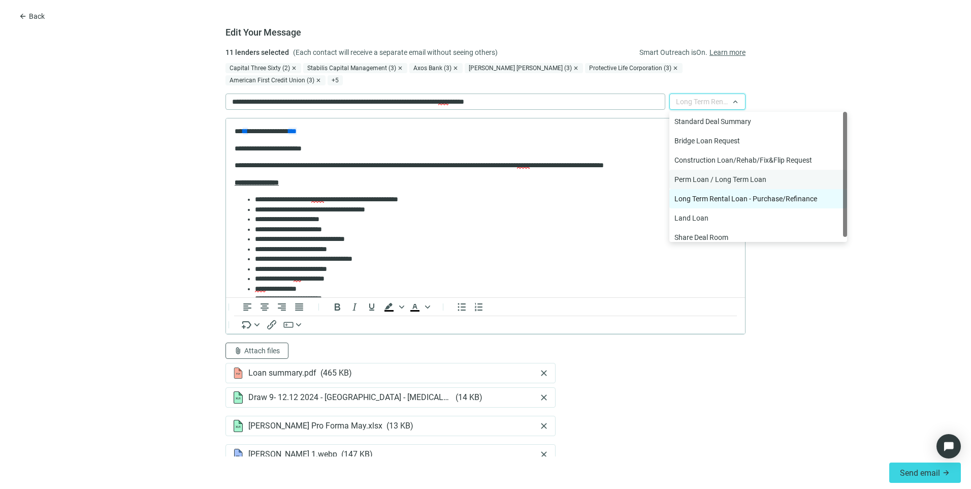
click at [708, 174] on div "Perm Loan / Long Term Loan" at bounding box center [759, 179] width 168 height 11
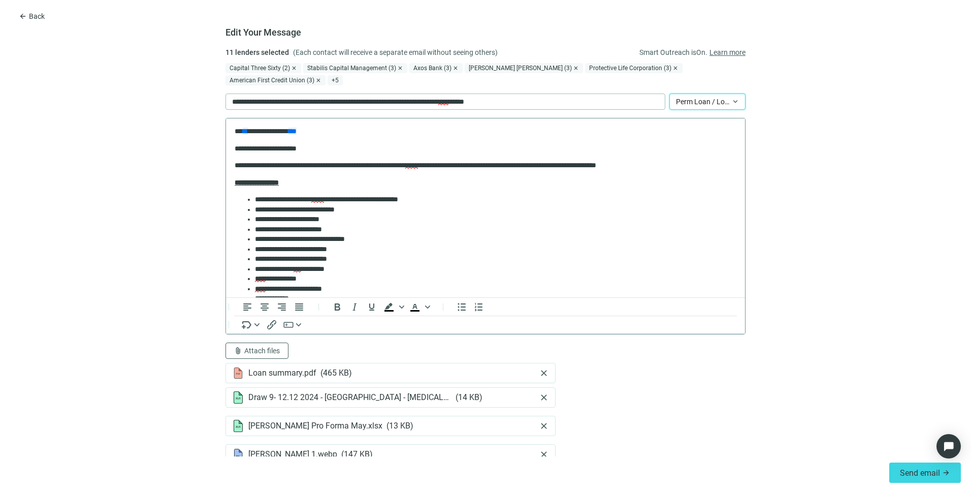
click at [567, 165] on p "**********" at bounding box center [482, 166] width 494 height 10
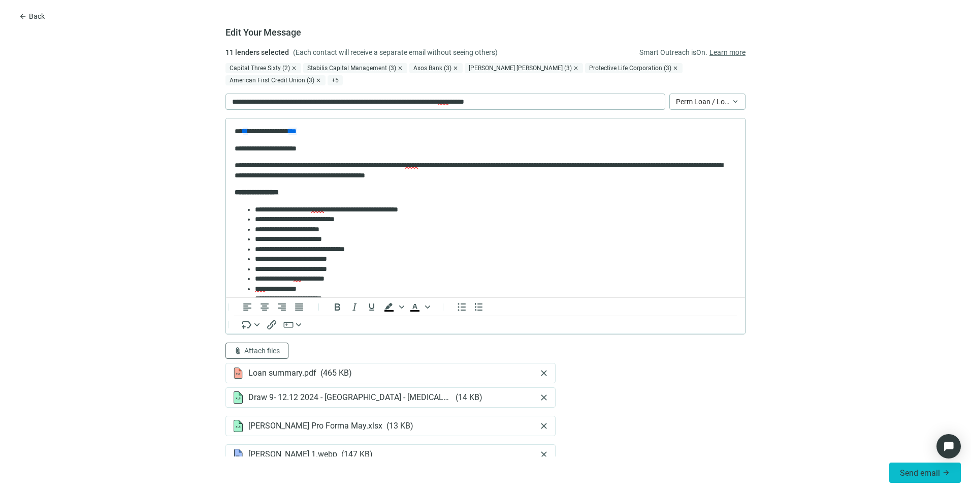
click at [912, 468] on span "Send email" at bounding box center [920, 473] width 40 height 10
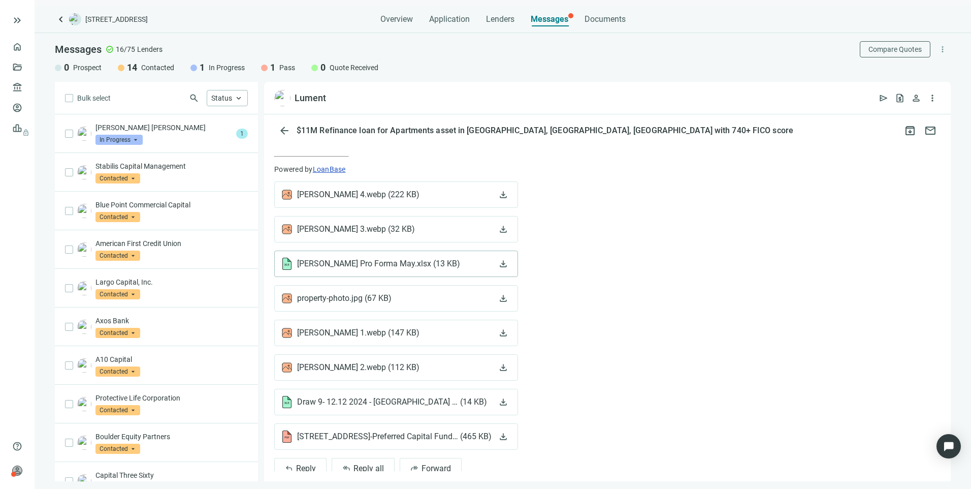
scroll to position [660, 0]
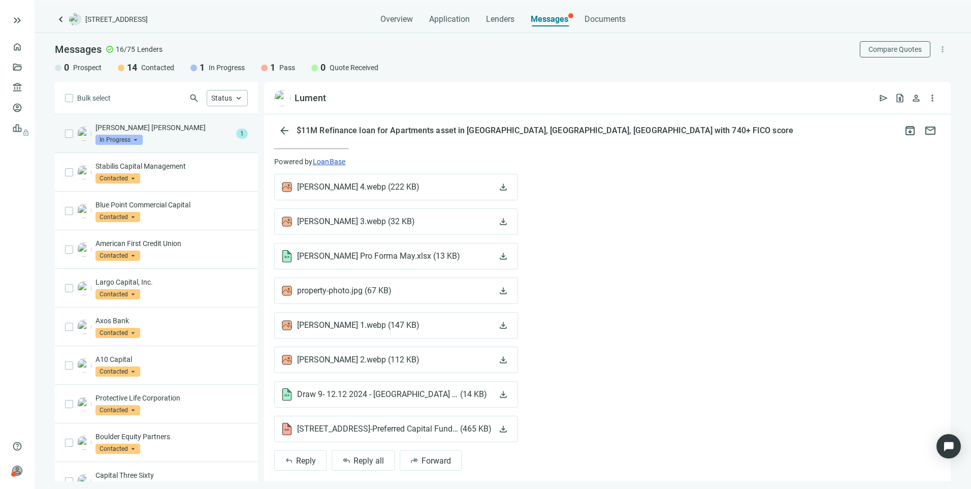
click at [170, 136] on div "Morgan Stanley In Progress arrow_drop_down" at bounding box center [163, 133] width 137 height 22
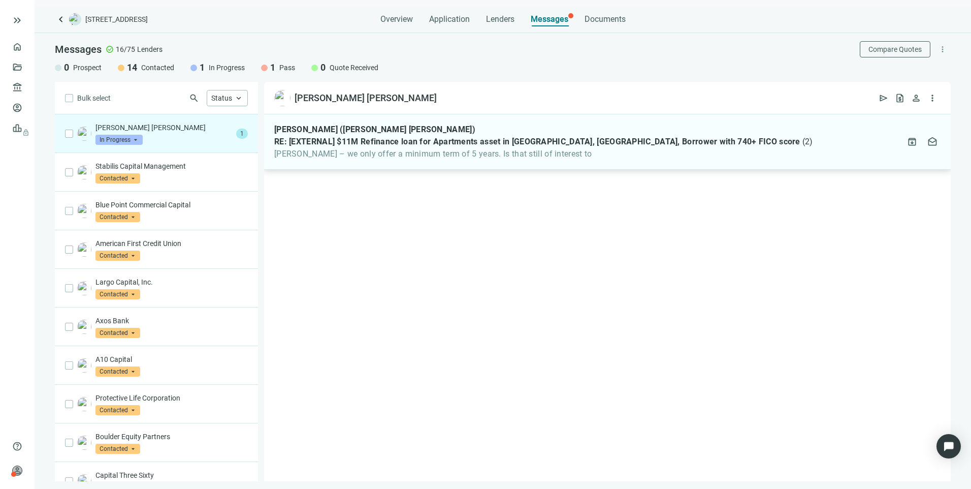
click at [390, 157] on span "Larry – we only offer a minimum term of 5 years. Is that still of interest to" at bounding box center [543, 154] width 539 height 10
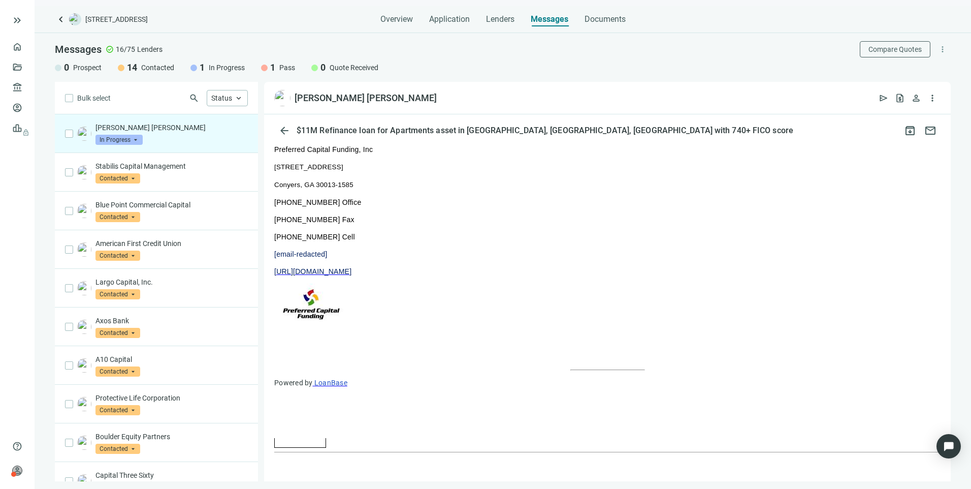
scroll to position [769, 0]
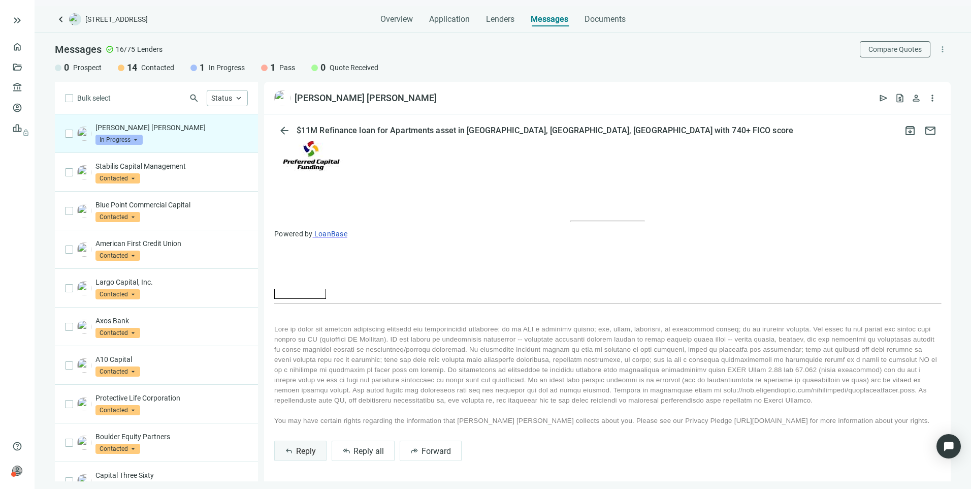
click at [309, 457] on button "reply Reply" at bounding box center [300, 450] width 52 height 20
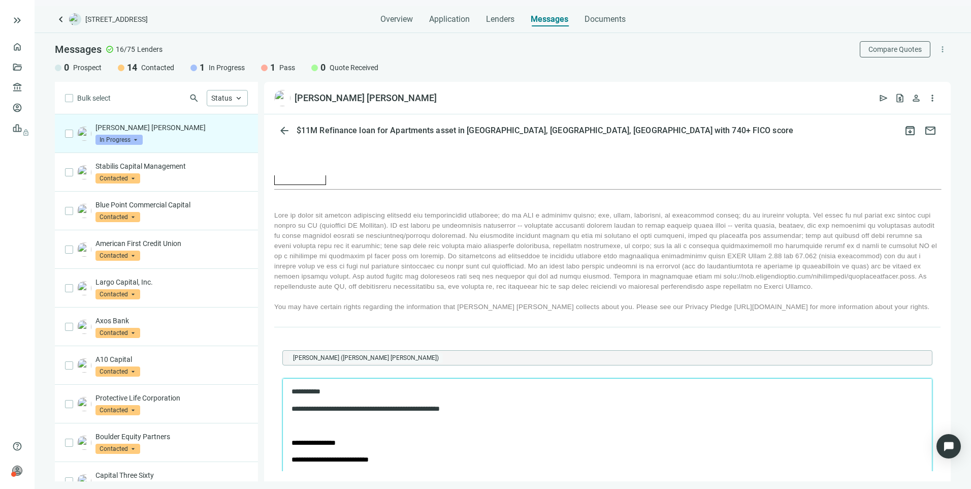
scroll to position [1016, 0]
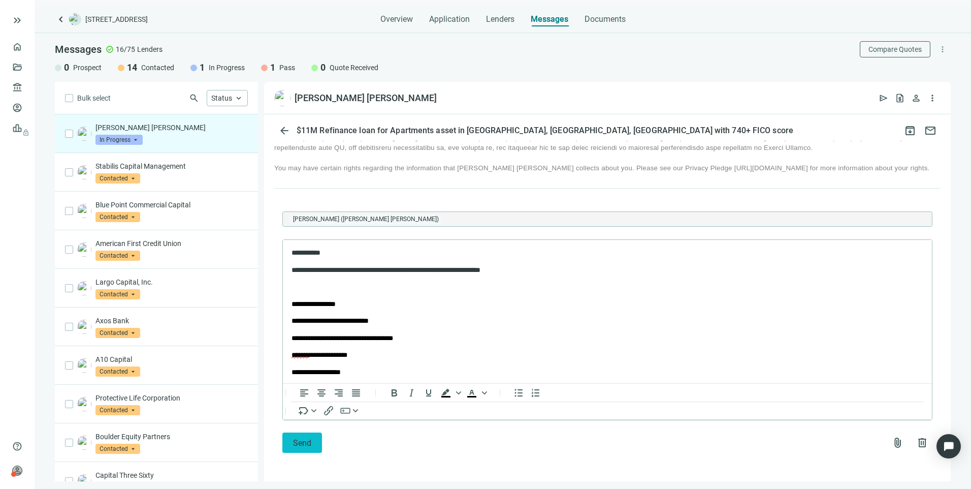
click at [293, 448] on span "Send" at bounding box center [302, 443] width 18 height 10
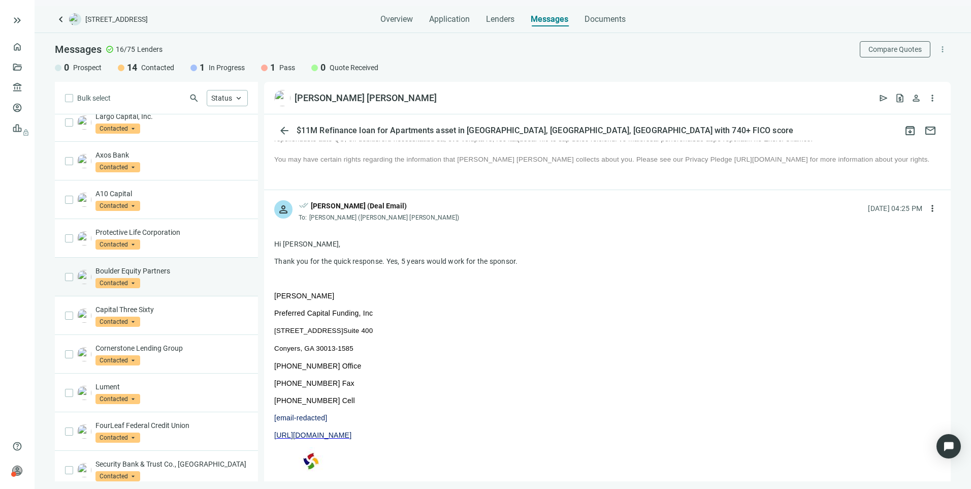
scroll to position [251, 0]
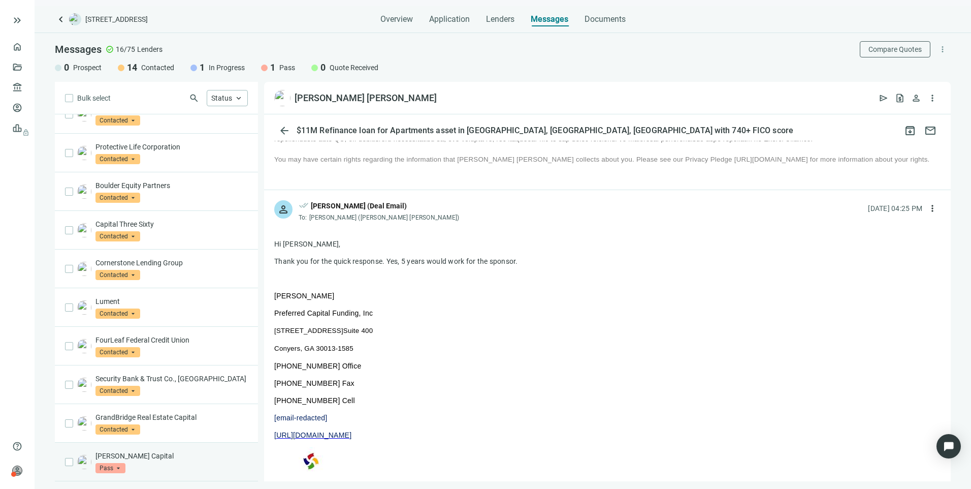
click at [161, 460] on p "[PERSON_NAME] Capital" at bounding box center [171, 456] width 152 height 10
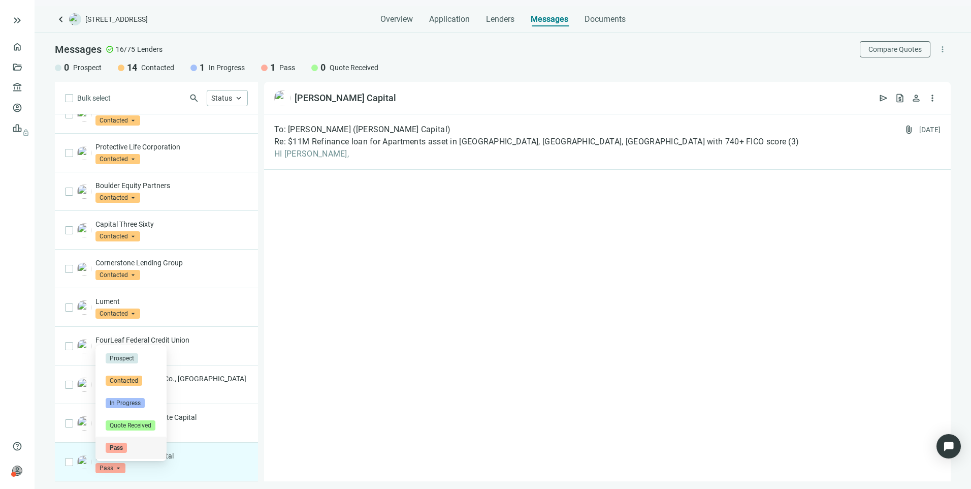
click at [118, 467] on span "Pass" at bounding box center [110, 468] width 30 height 10
click at [206, 462] on div "Dwight Capital Pass arrow_drop_down quote_received pass Prospect Contacted In P…" at bounding box center [171, 462] width 152 height 22
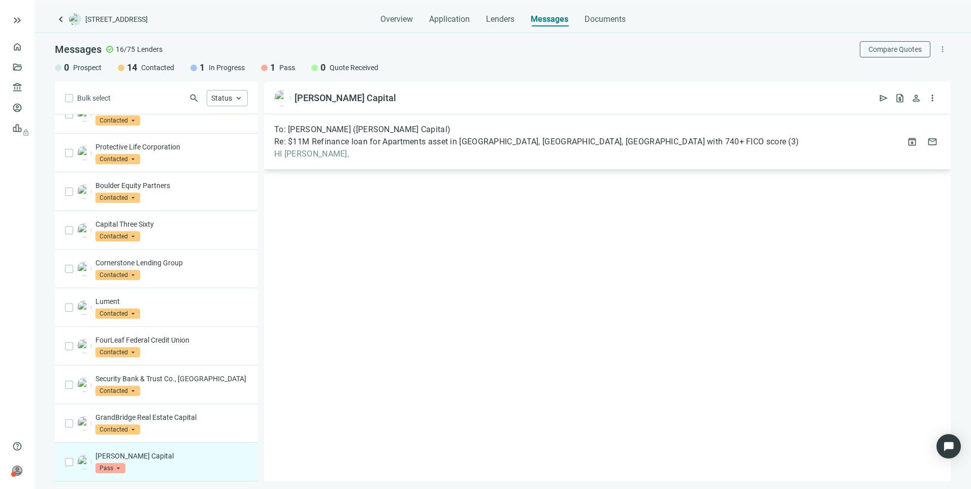
click at [408, 147] on div "To: Jordan Wong (Dwight Capital) Re: $11M Refinance loan for Apartments asset i…" at bounding box center [536, 141] width 525 height 35
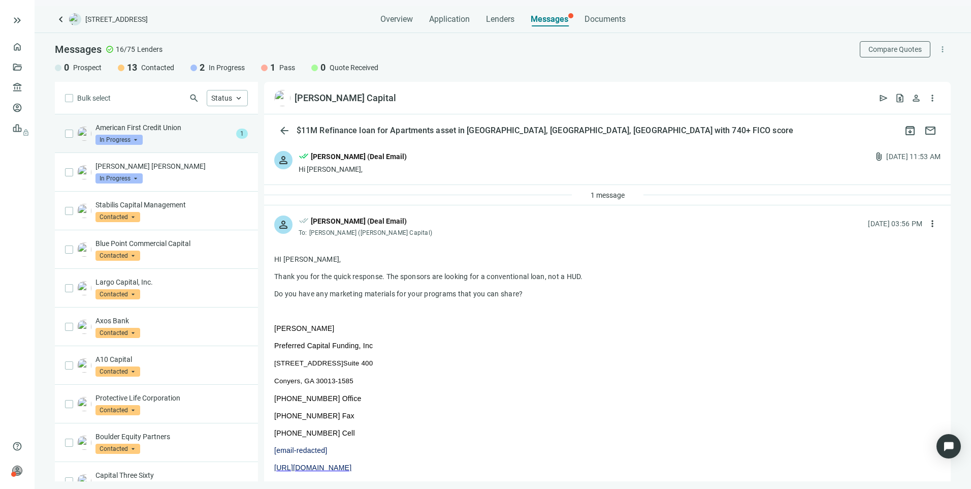
click at [164, 139] on div "American First Credit Union In Progress arrow_drop_down" at bounding box center [163, 133] width 137 height 22
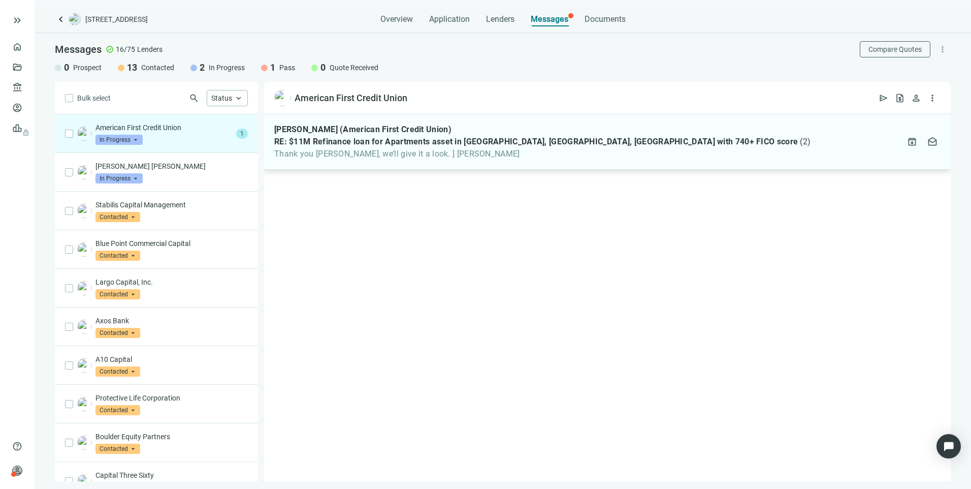
click at [538, 155] on span "Thank you Larry, we’ll give it a look. ] Robert Farrington" at bounding box center [542, 154] width 536 height 10
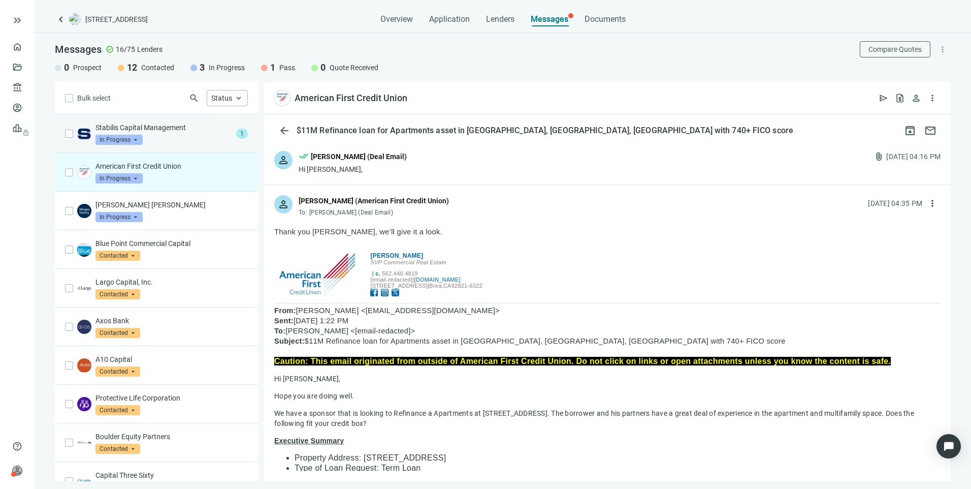
click at [176, 120] on div "Stabilis Capital Management In Progress arrow_drop_down 1" at bounding box center [156, 133] width 203 height 39
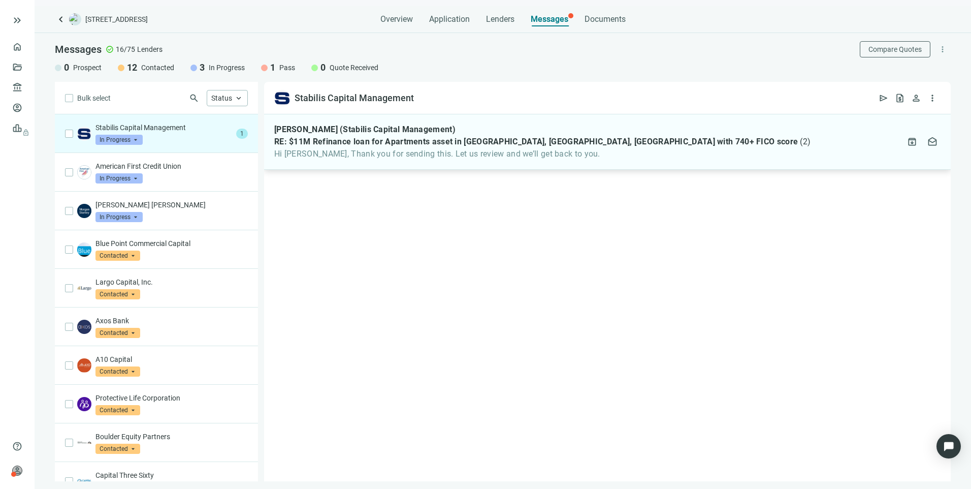
click at [572, 154] on span "Hi Larry, Thank you for sending this. Let us review and we’ll get back to you." at bounding box center [542, 154] width 536 height 10
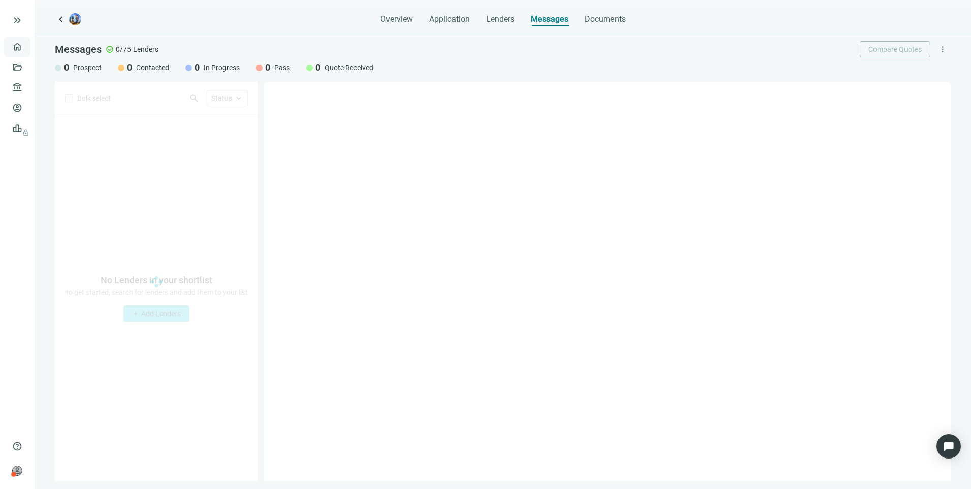
click at [25, 49] on link "Overview" at bounding box center [40, 47] width 30 height 8
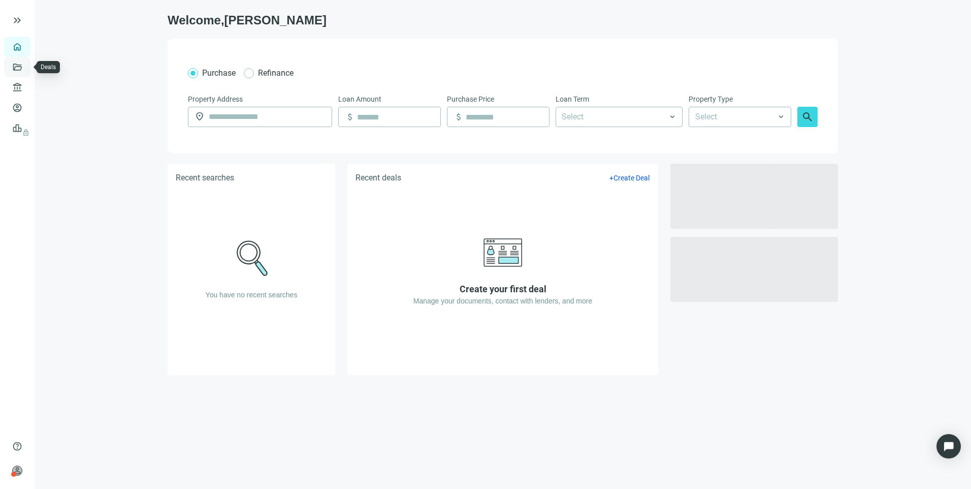
click at [25, 64] on link "Deals" at bounding box center [34, 67] width 18 height 8
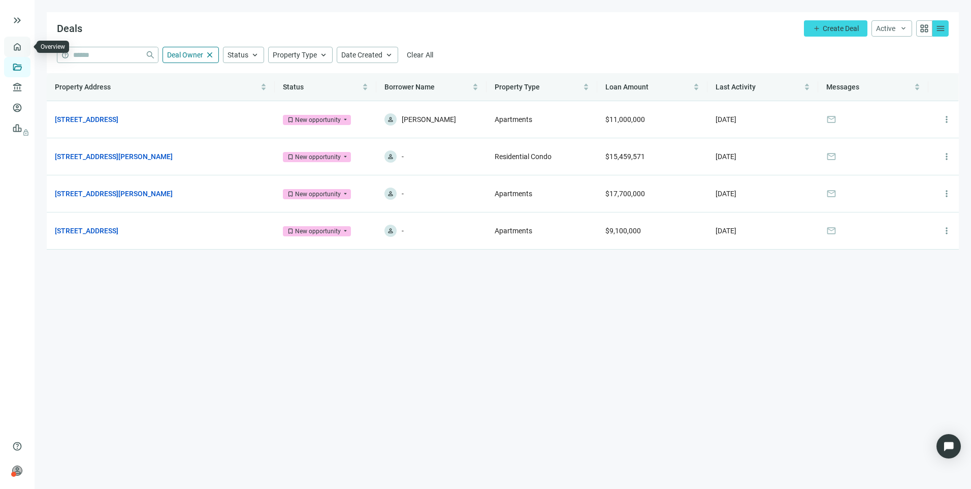
click at [25, 46] on link "Overview" at bounding box center [40, 47] width 30 height 8
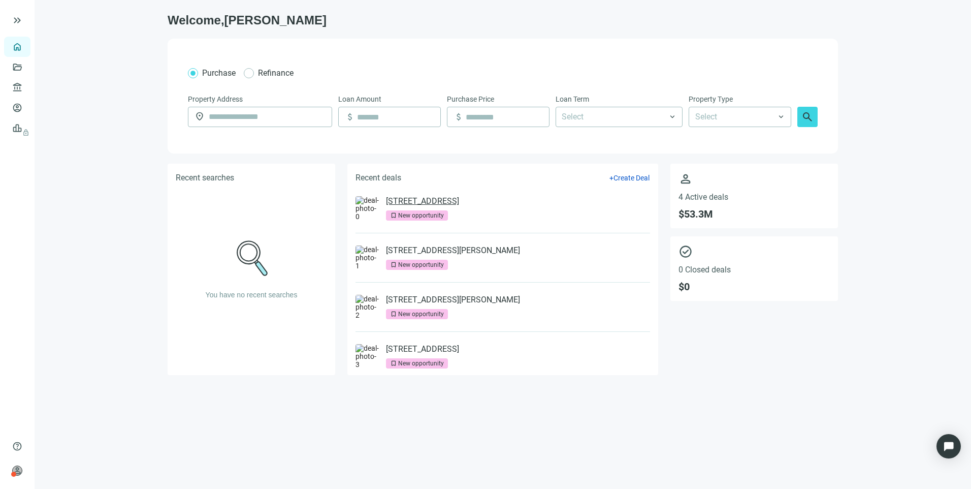
click at [408, 203] on link "[STREET_ADDRESS]" at bounding box center [422, 201] width 73 height 10
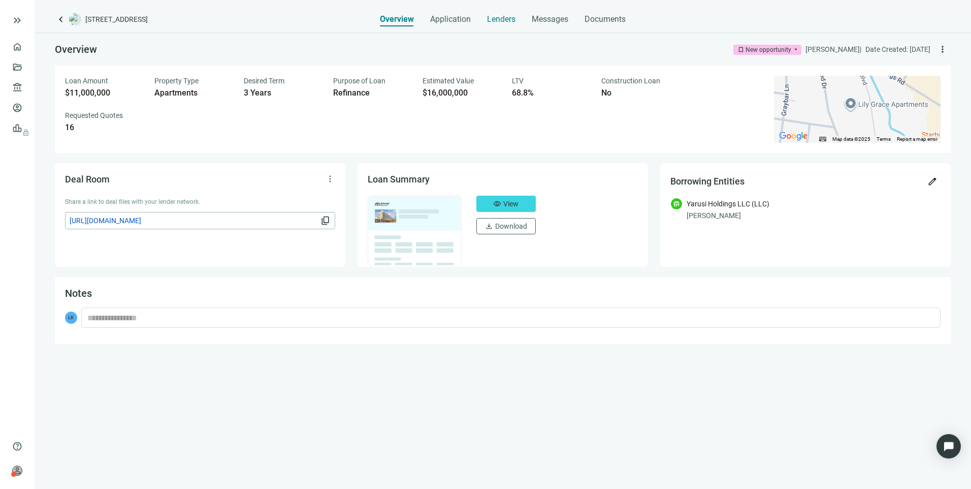
click at [509, 18] on span "Lenders" at bounding box center [501, 19] width 28 height 10
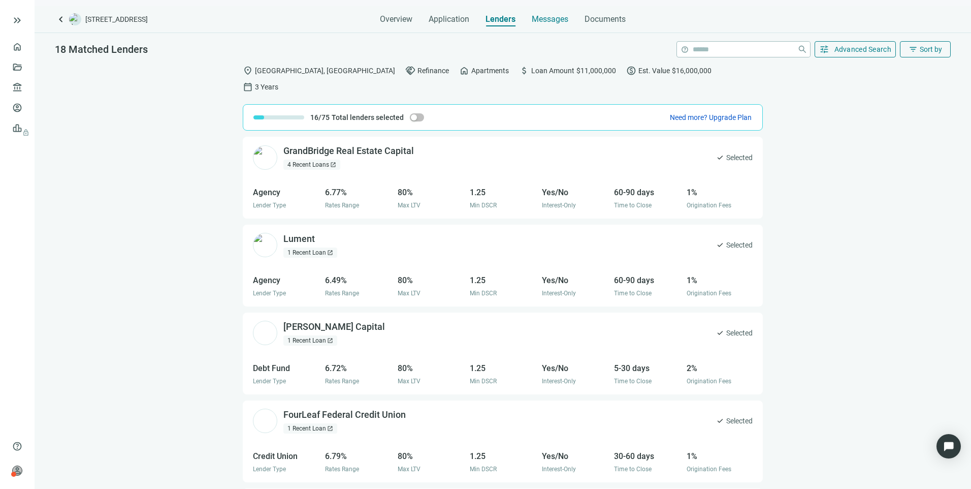
click at [542, 19] on span "Messages" at bounding box center [550, 19] width 37 height 10
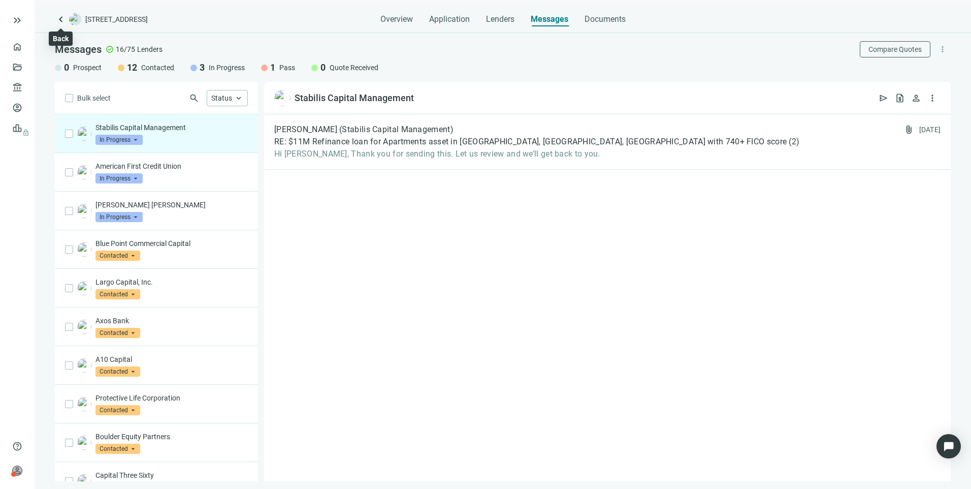
click at [55, 19] on span "keyboard_arrow_left" at bounding box center [61, 19] width 12 height 12
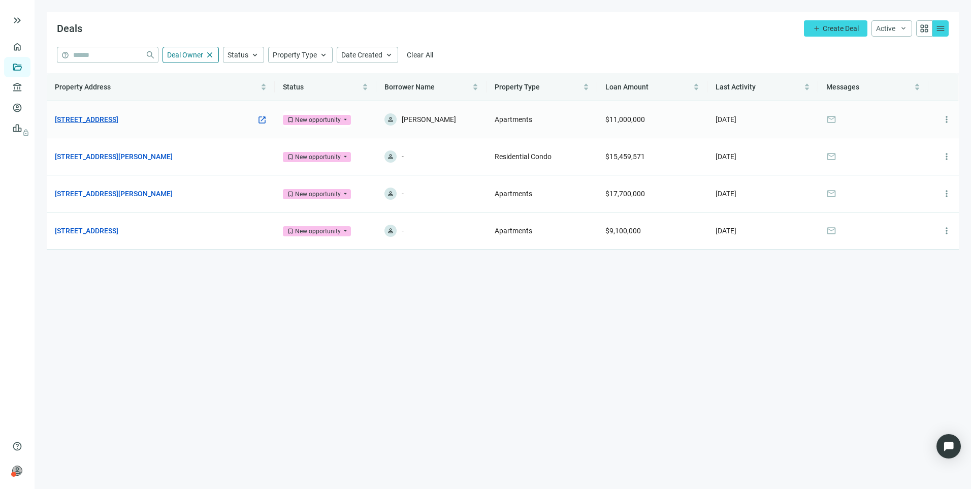
click at [116, 119] on link "[STREET_ADDRESS]" at bounding box center [86, 119] width 63 height 11
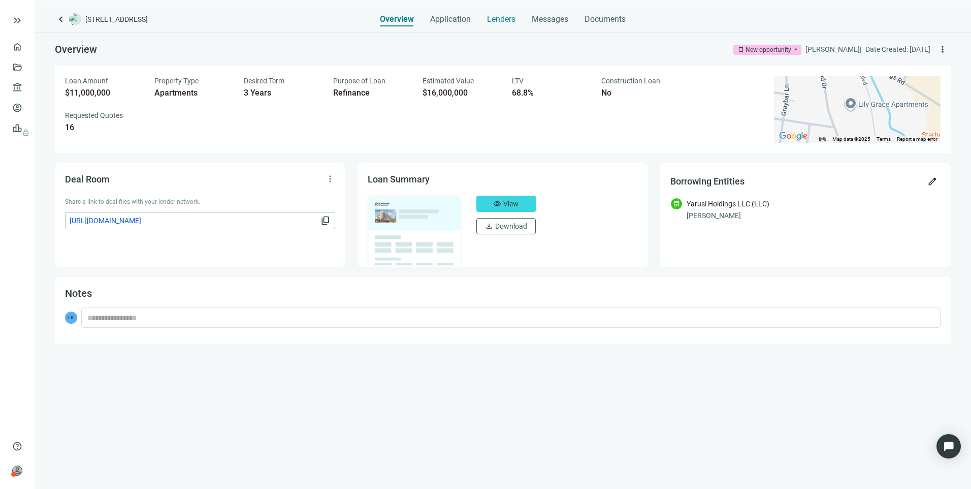
click at [491, 16] on span "Lenders" at bounding box center [501, 19] width 28 height 10
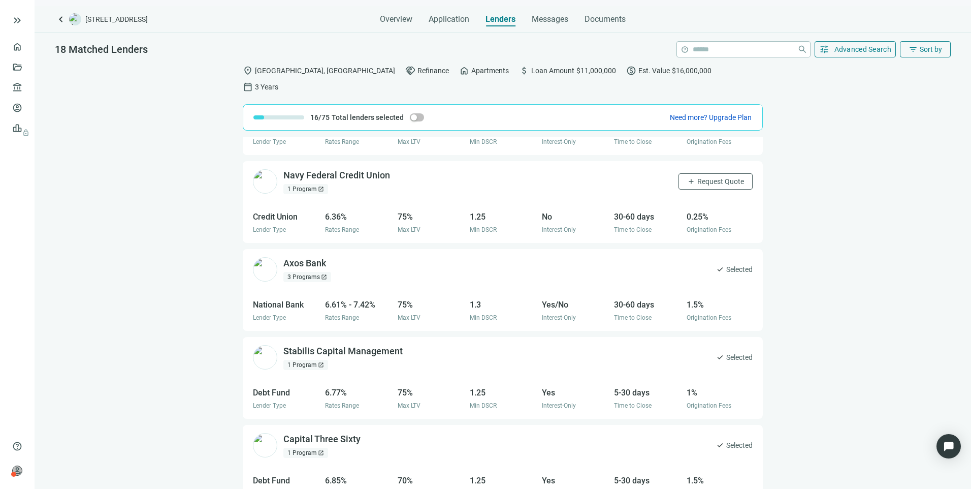
scroll to position [1208, 0]
click at [407, 344] on span "open_in_new" at bounding box center [410, 349] width 10 height 10
click at [551, 18] on span "Messages" at bounding box center [550, 19] width 37 height 10
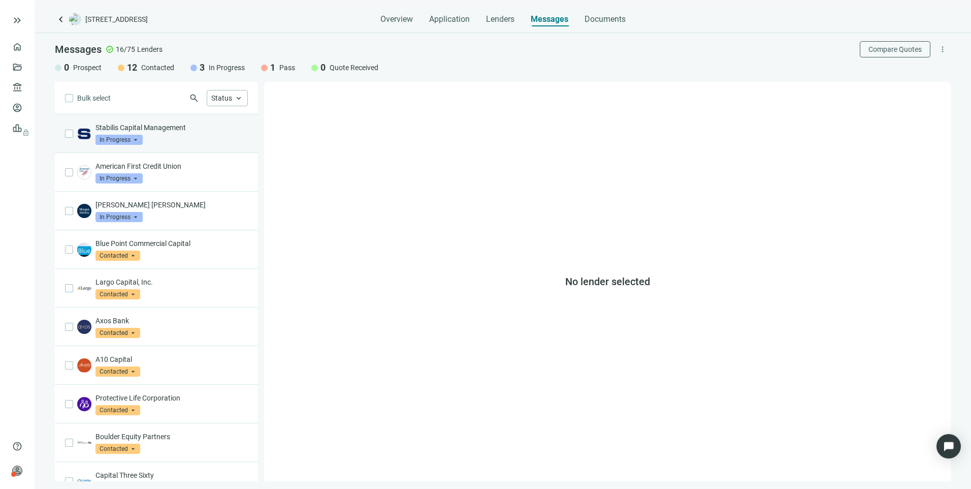
click at [198, 121] on div "Stabilis Capital Management In Progress arrow_drop_down" at bounding box center [156, 133] width 203 height 39
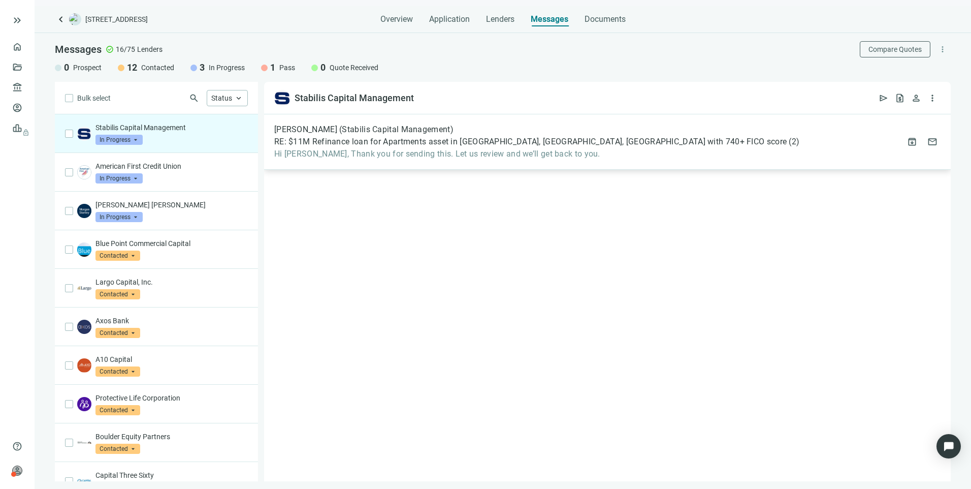
click at [518, 158] on span "Hi Larry, Thank you for sending this. Let us review and we’ll get back to you." at bounding box center [536, 154] width 525 height 10
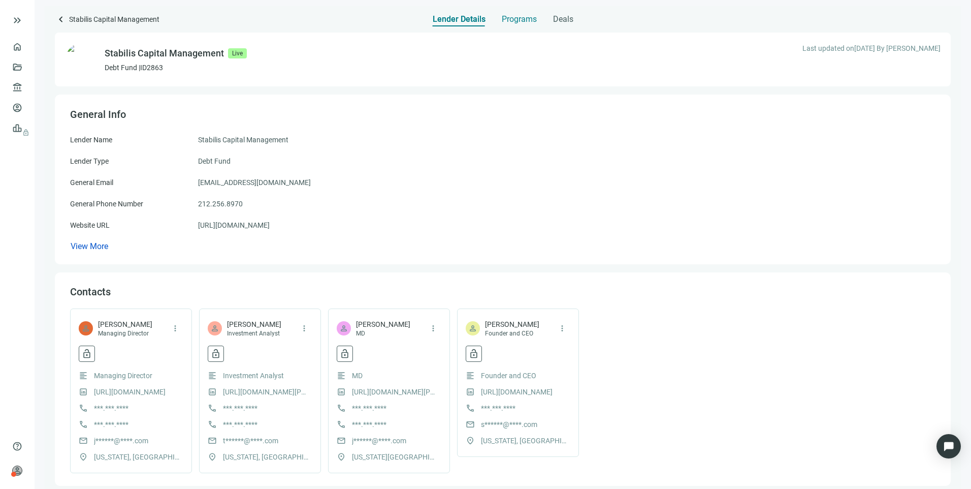
click at [524, 16] on span "Programs" at bounding box center [519, 19] width 35 height 10
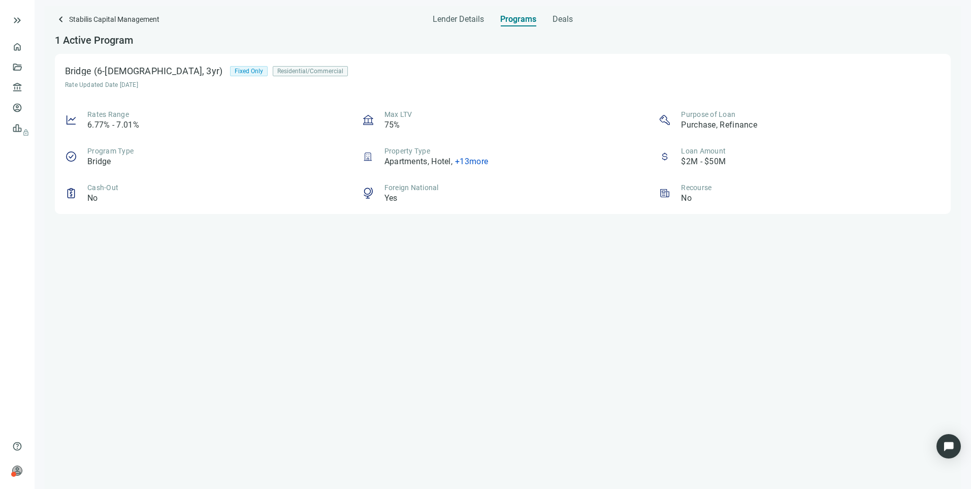
click at [486, 163] on span "+ 13 more" at bounding box center [471, 161] width 33 height 10
click at [597, 270] on div "1 Active Program Bridge (6-36mo, 3yr) Fixed Only Residential/Commercial Rate Up…" at bounding box center [503, 257] width 896 height 462
click at [462, 20] on span "Lender Details" at bounding box center [458, 19] width 51 height 10
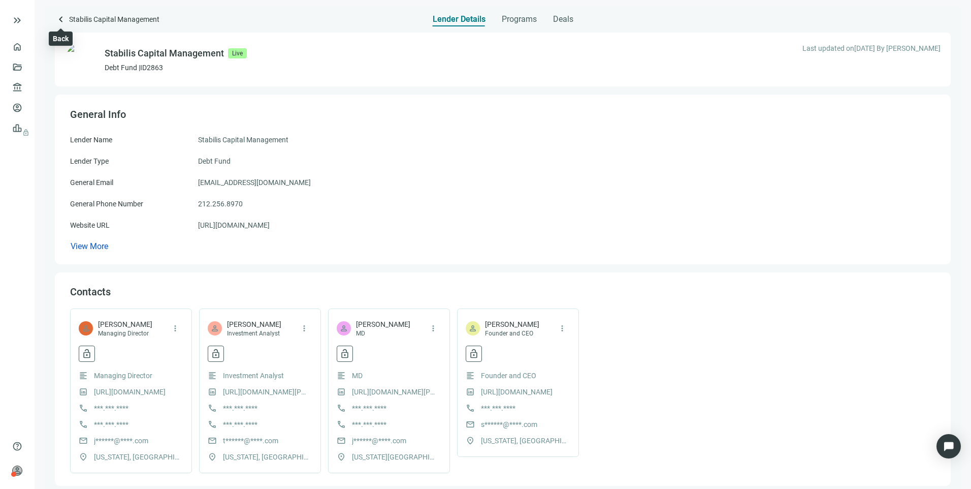
click at [59, 15] on span "keyboard_arrow_left" at bounding box center [61, 19] width 12 height 12
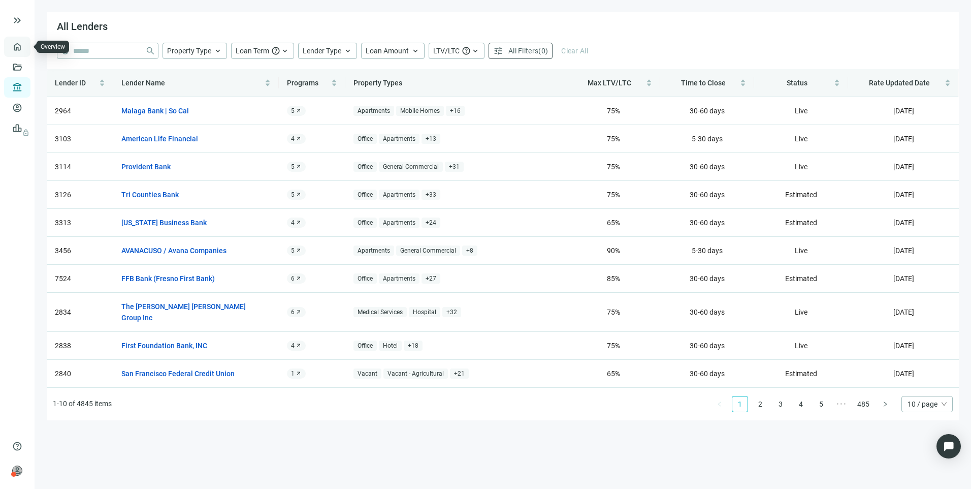
click at [25, 43] on link "Overview" at bounding box center [40, 47] width 30 height 8
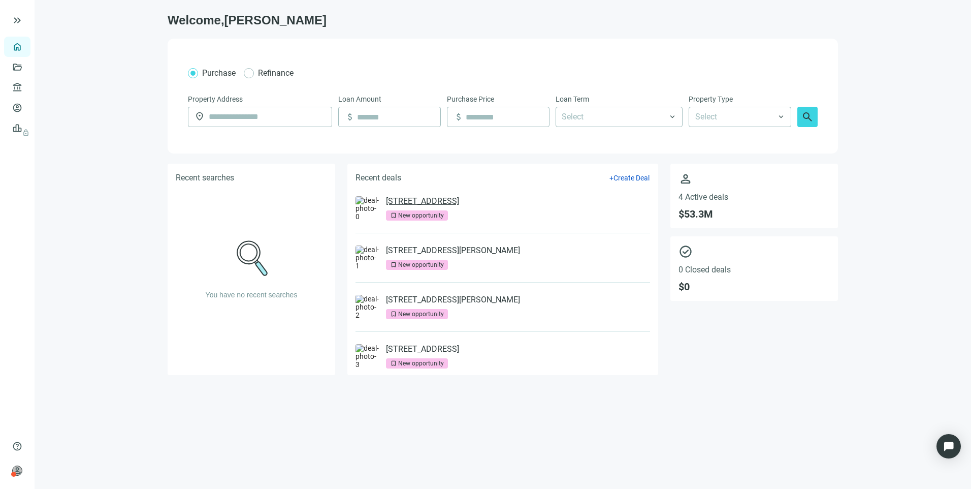
click at [439, 202] on link "[STREET_ADDRESS]" at bounding box center [422, 201] width 73 height 10
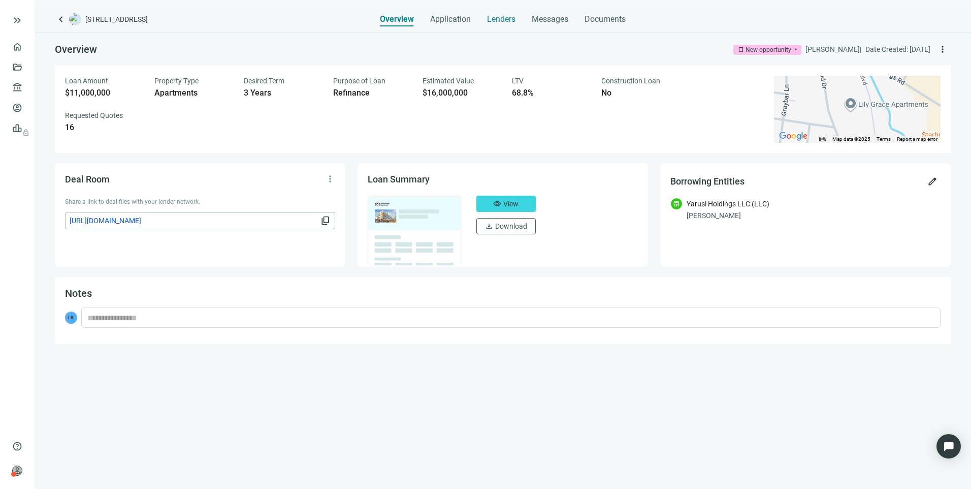
click at [514, 18] on span "Lenders" at bounding box center [501, 19] width 28 height 10
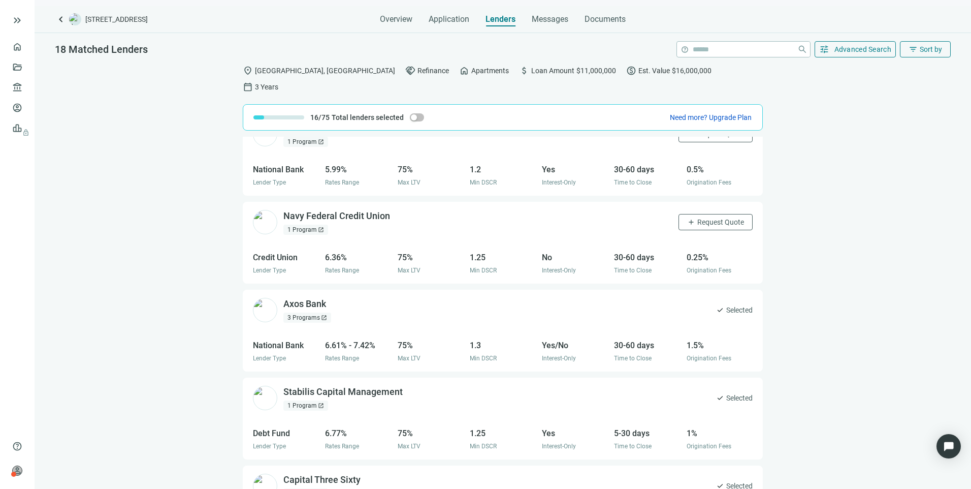
scroll to position [1208, 0]
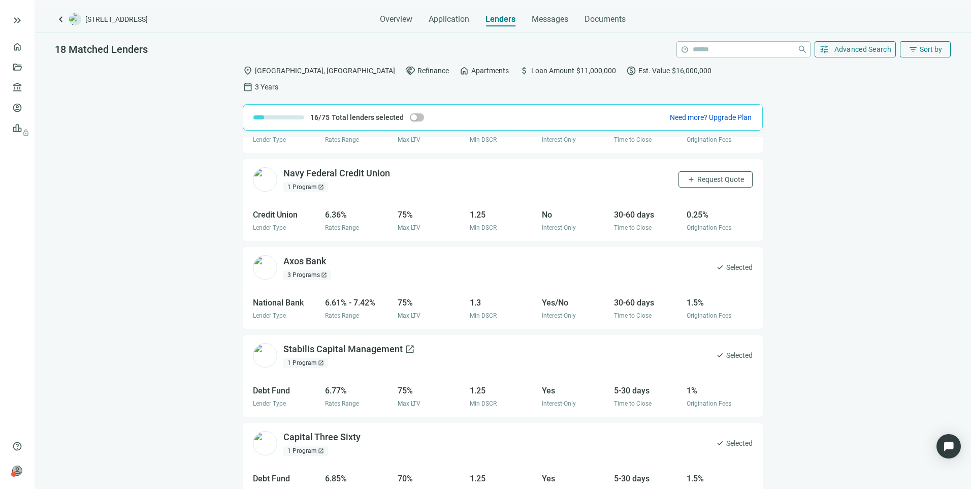
click at [338, 343] on div "Stabilis Capital Management open_in_new" at bounding box center [349, 349] width 132 height 13
click at [25, 49] on link "Overview" at bounding box center [40, 47] width 30 height 8
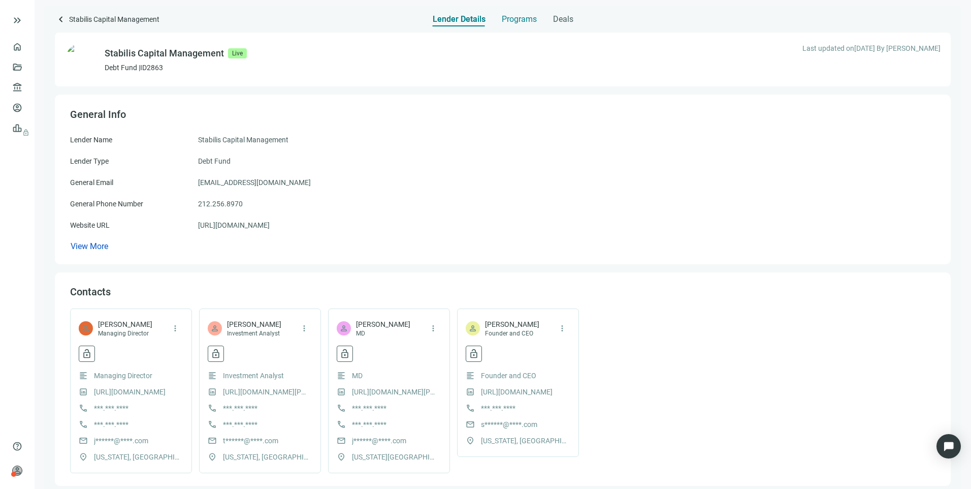
click at [525, 16] on span "Programs" at bounding box center [519, 19] width 35 height 10
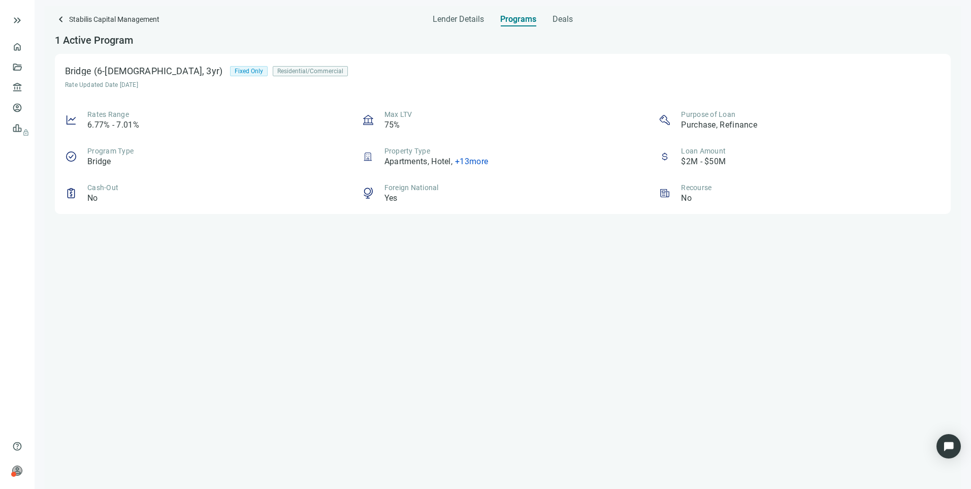
click at [529, 12] on div "Programs" at bounding box center [518, 16] width 36 height 20
click at [450, 25] on div "Lender Details" at bounding box center [458, 16] width 51 height 20
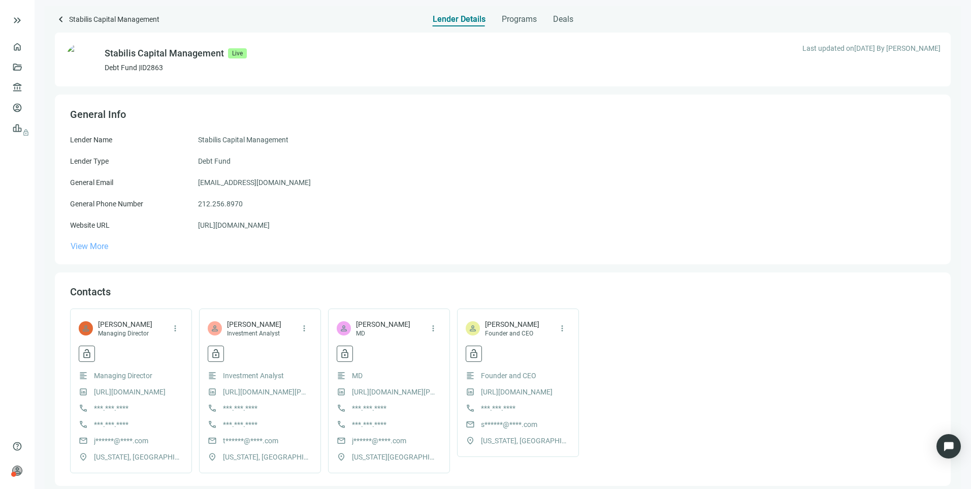
click at [94, 250] on span "View More" at bounding box center [90, 246] width 38 height 10
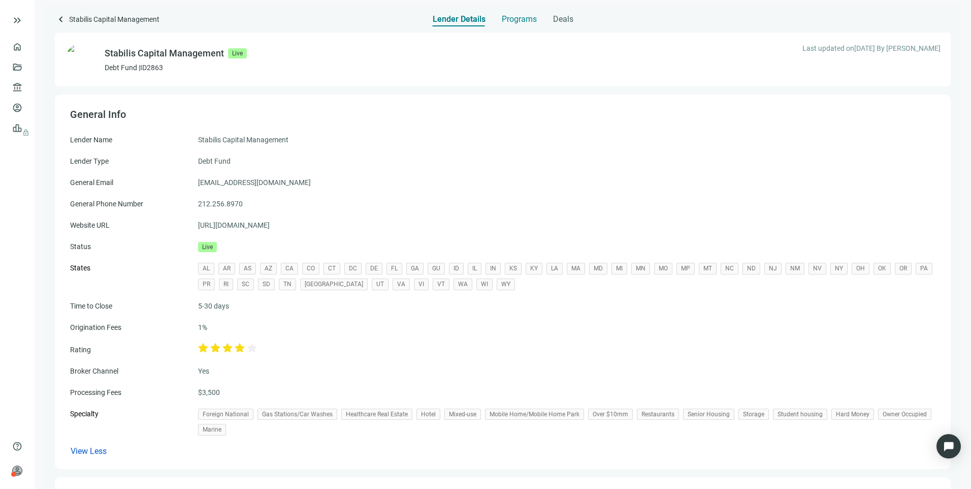
click at [519, 19] on span "Programs" at bounding box center [519, 19] width 35 height 10
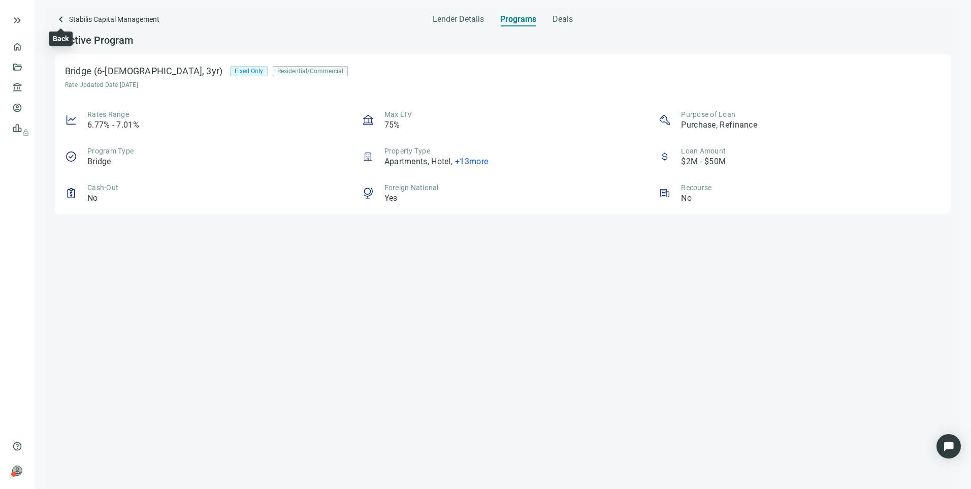
click at [58, 19] on span "keyboard_arrow_left" at bounding box center [61, 19] width 12 height 12
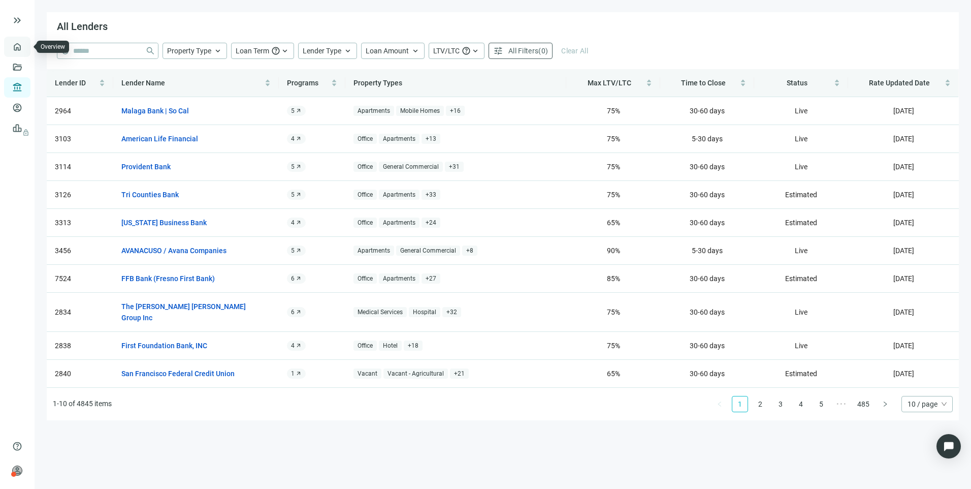
click at [25, 47] on link "Overview" at bounding box center [40, 47] width 30 height 8
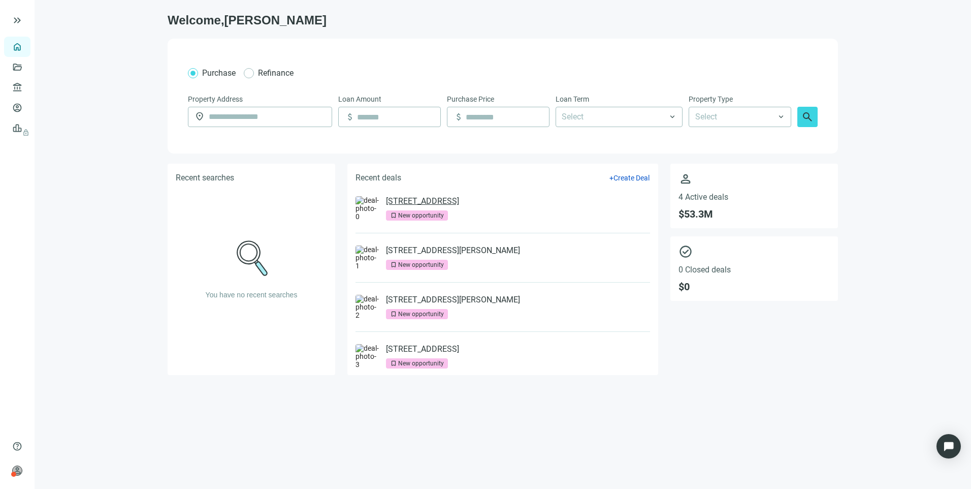
click at [459, 202] on link "600 Dusan Blvd, Murfreesboro, TN 37129" at bounding box center [422, 201] width 73 height 10
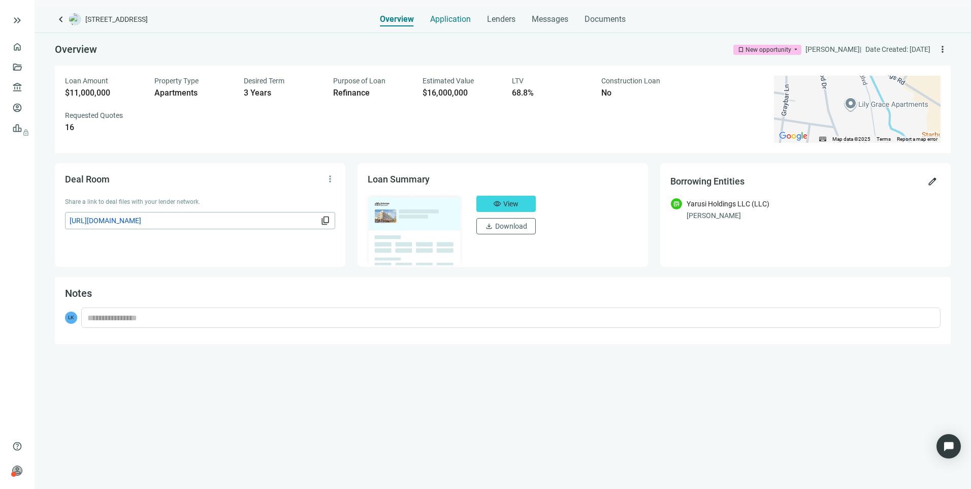
click at [456, 19] on span "Application" at bounding box center [450, 19] width 41 height 10
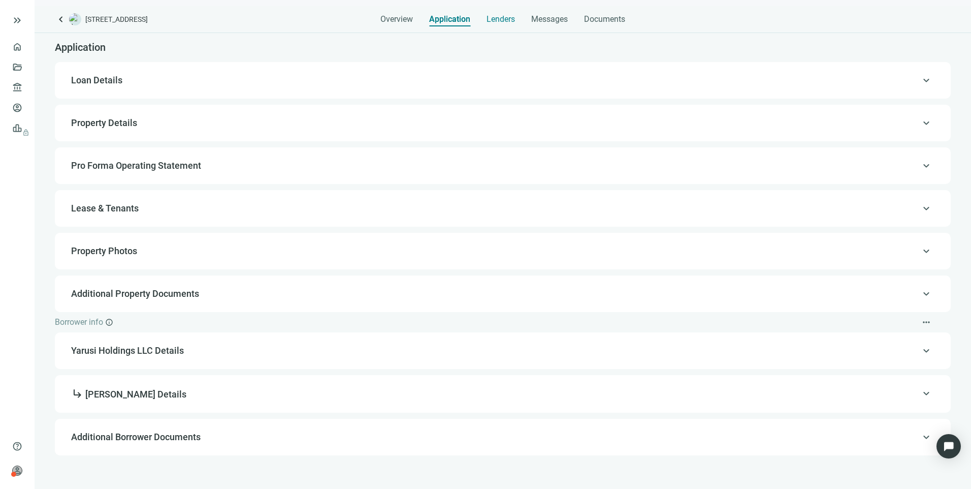
click at [509, 20] on span "Lenders" at bounding box center [501, 19] width 28 height 10
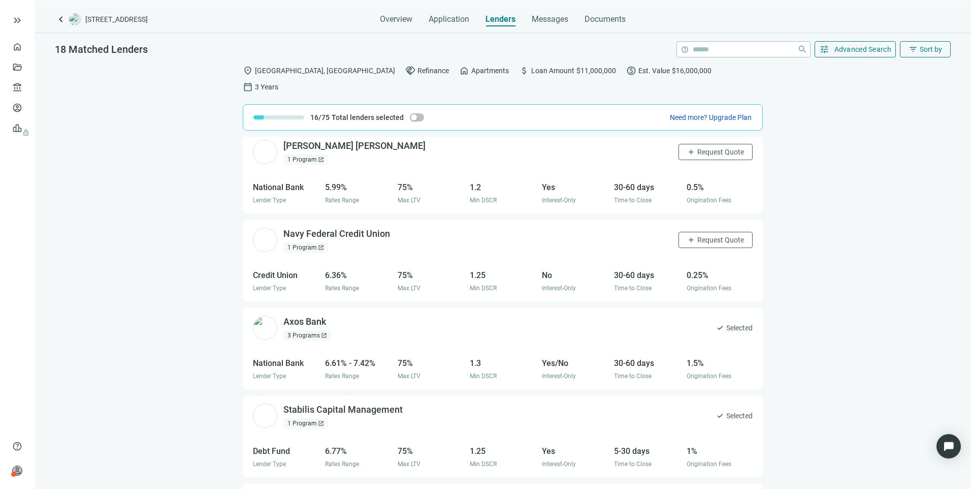
scroll to position [1165, 0]
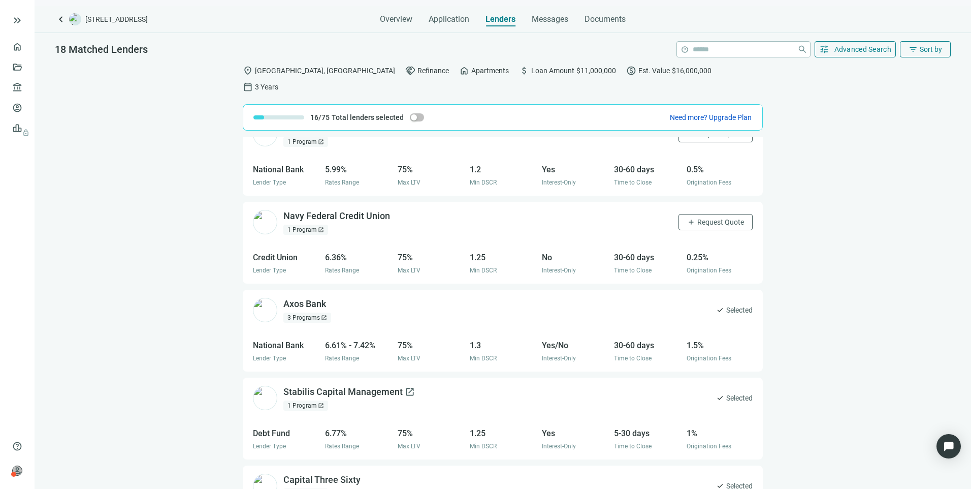
click at [346, 386] on div "Stabilis Capital Management open_in_new" at bounding box center [349, 392] width 132 height 13
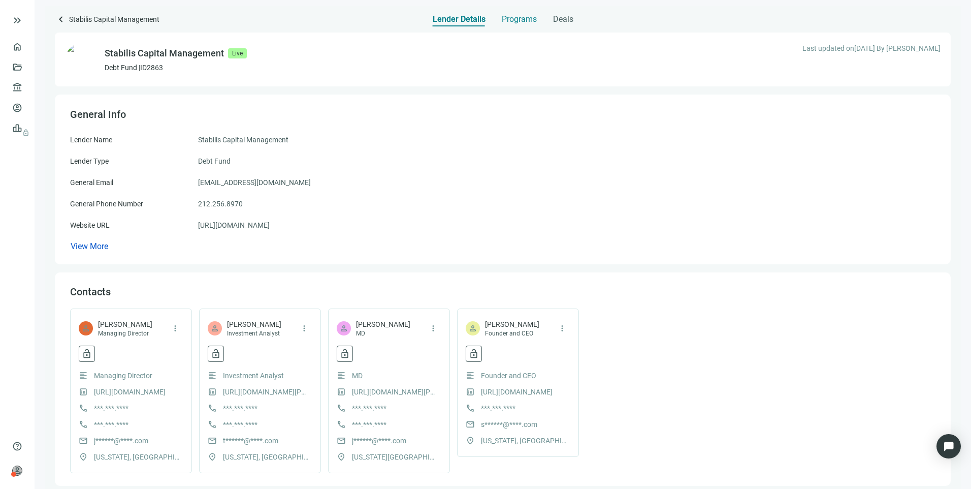
click at [517, 21] on span "Programs" at bounding box center [519, 19] width 35 height 10
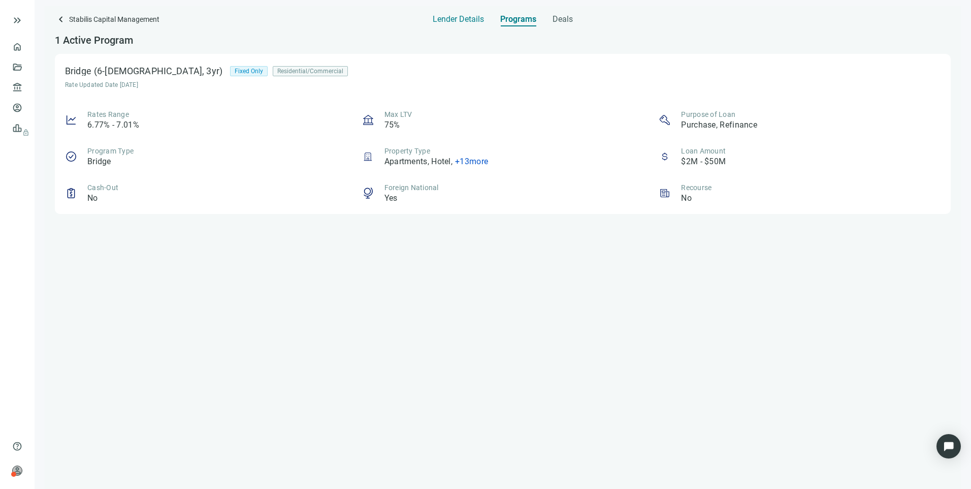
click at [449, 22] on span "Lender Details" at bounding box center [458, 19] width 51 height 10
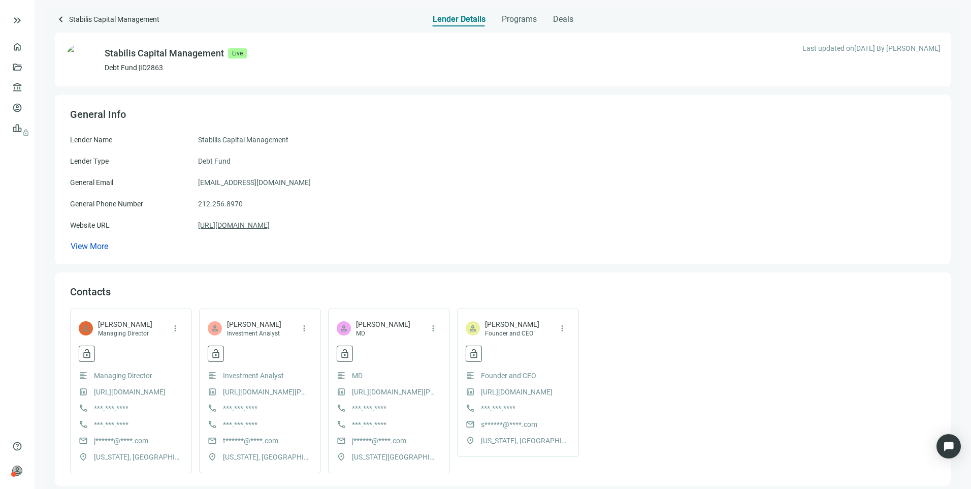
click at [267, 224] on link "[URL][DOMAIN_NAME]" at bounding box center [234, 224] width 72 height 11
click at [232, 224] on link "[URL][DOMAIN_NAME]" at bounding box center [234, 224] width 72 height 11
click at [61, 21] on span "keyboard_arrow_left" at bounding box center [61, 19] width 12 height 12
